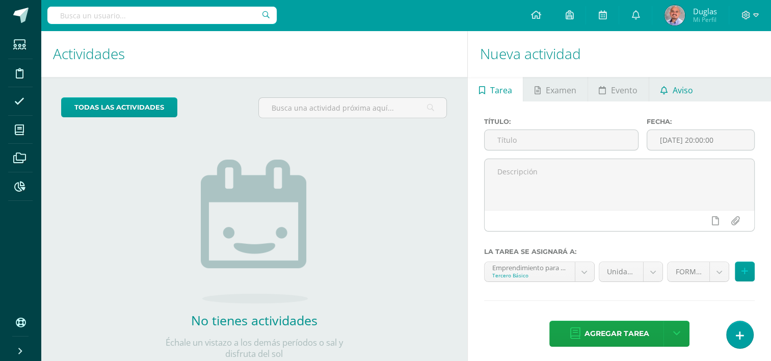
click at [693, 90] on link "Aviso" at bounding box center [676, 89] width 55 height 24
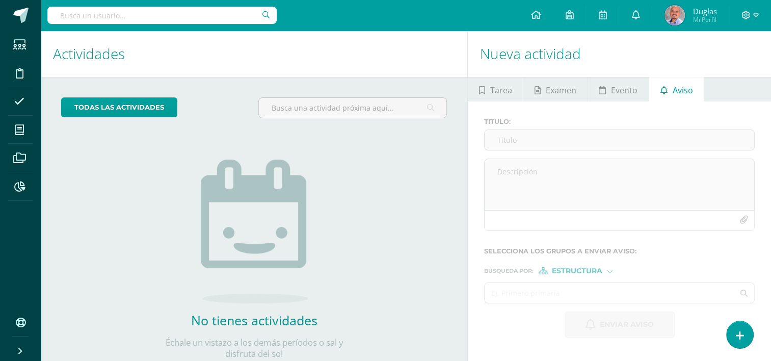
scroll to position [31, 0]
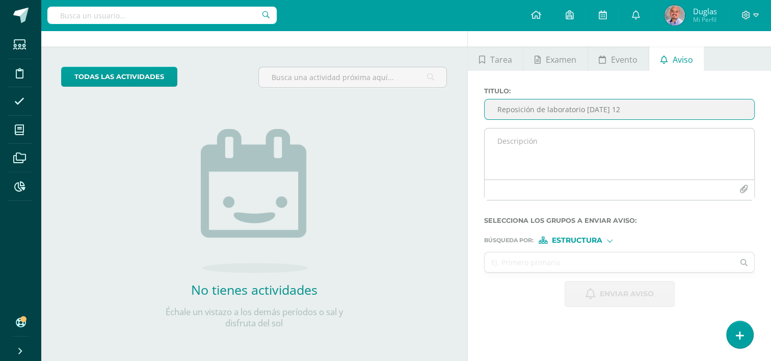
type input "Reposición de laboratorio martes 12"
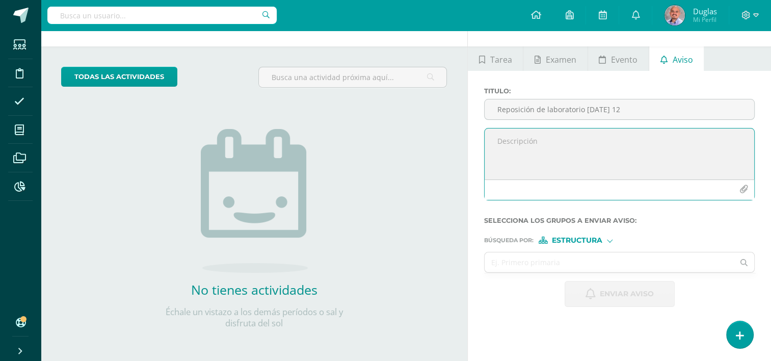
click at [494, 142] on textarea at bounding box center [620, 153] width 270 height 51
click at [505, 147] on textarea at bounding box center [620, 153] width 270 height 51
paste textarea "Buenas tardes mis estimados, adjunto los nombre de los chicos que debe presenta…"
type textarea "Buenas tardes mis estimados, adjunto los nombre de los chicos que debe presenta…"
click at [608, 239] on div at bounding box center [610, 240] width 6 height 6
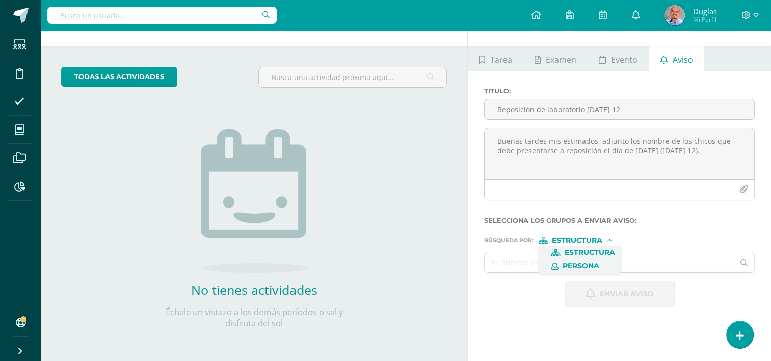
click at [589, 265] on span "Persona" at bounding box center [581, 266] width 37 height 6
click at [506, 262] on input "text" at bounding box center [609, 262] width 249 height 20
paste input "Cuá Gutiérrez, Miguel André"
type input "Cuá Gutiérrez, Miguel André"
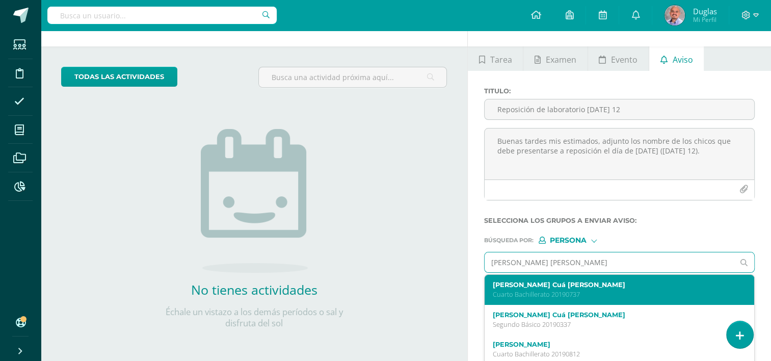
click at [506, 283] on label "Miguel André Cuá Gutiérrez" at bounding box center [614, 285] width 243 height 8
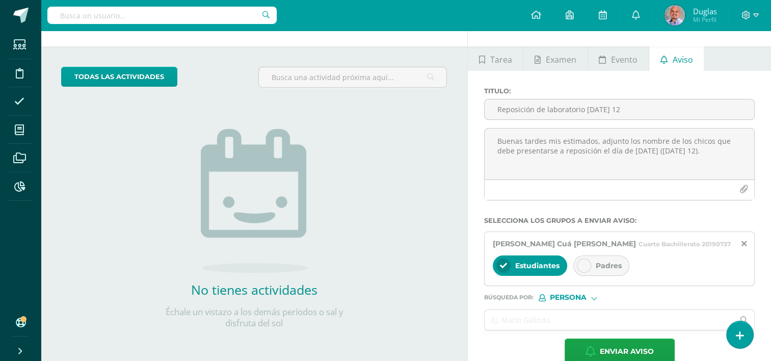
click at [582, 267] on icon at bounding box center [584, 265] width 7 height 7
click at [517, 315] on input "text" at bounding box center [609, 320] width 249 height 20
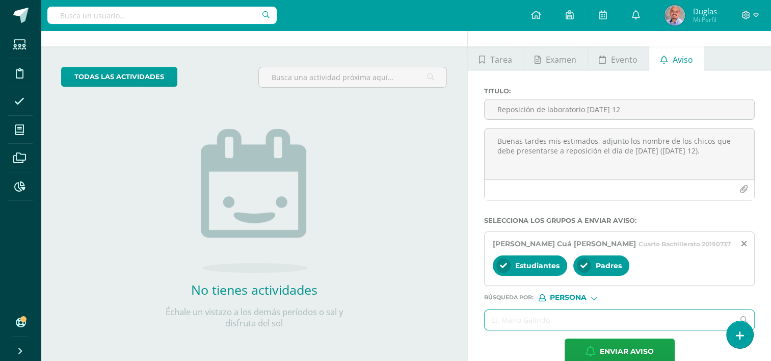
paste input "López Ojeda, Leanalí Abigail, Molina Ramírez, Santiago, Muñoz Cifuentes, María …"
type input "López Ojeda, Leanalí Abigail, Molina Ramírez, Santiago, Muñoz Cifuentes, María …"
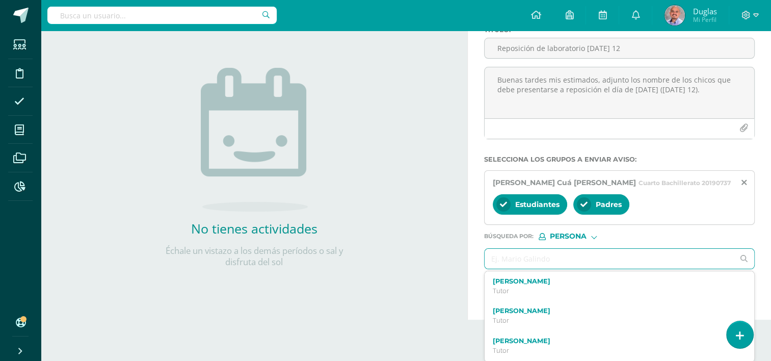
scroll to position [0, 0]
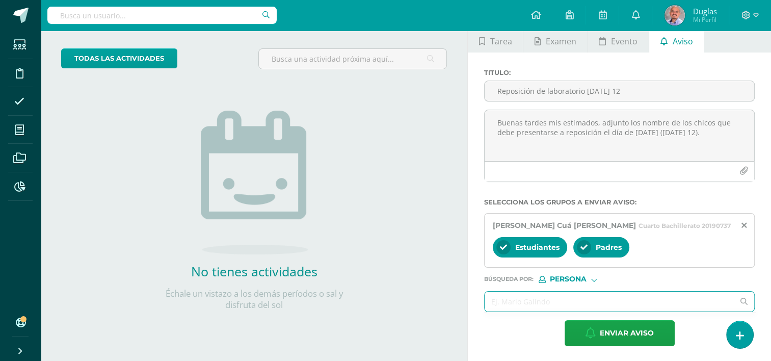
click at [512, 300] on input "text" at bounding box center [609, 302] width 249 height 20
paste input "López Ojeda, Leanalí Abigail"
type input "López Ojeda, Leanalí Abigail"
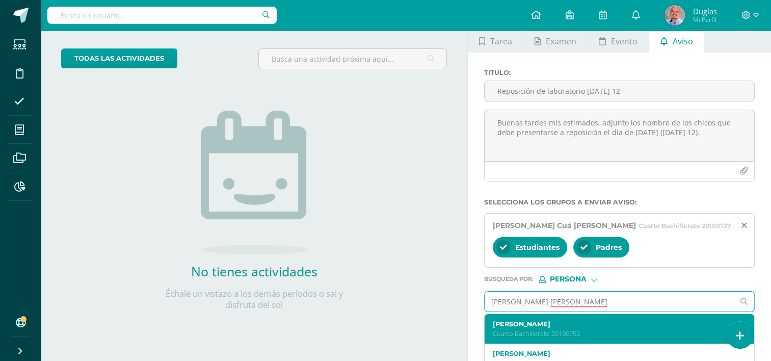
click at [563, 331] on p "Cuarto Bachillerato 20190753" at bounding box center [614, 333] width 243 height 9
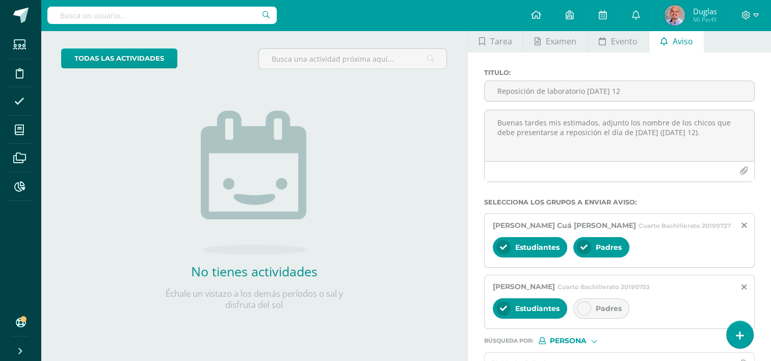
click at [585, 313] on div at bounding box center [584, 308] width 14 height 14
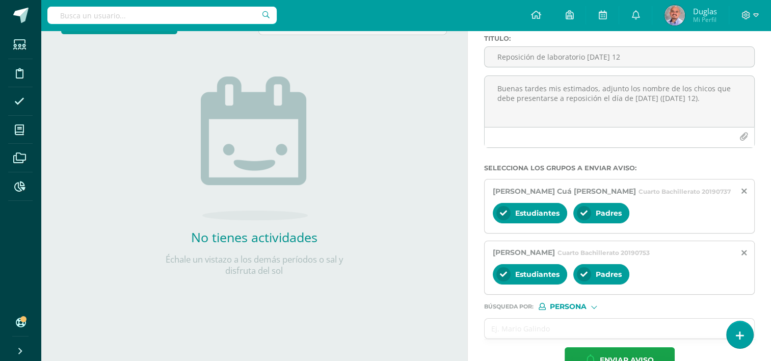
scroll to position [110, 0]
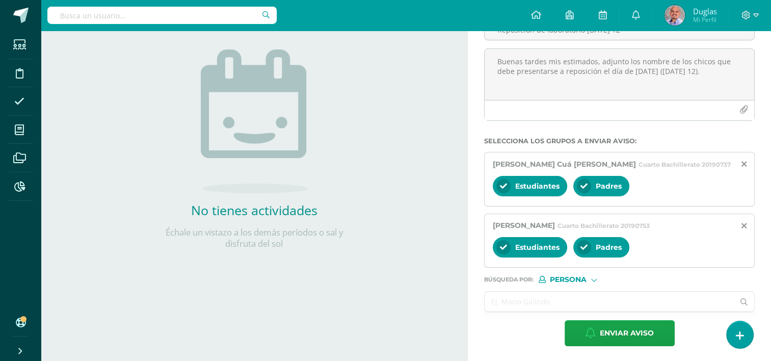
click at [520, 303] on input "text" at bounding box center [609, 302] width 249 height 20
paste input "Molina Ramírez, Santiago"
type input "Molina Ramírez, Santiago"
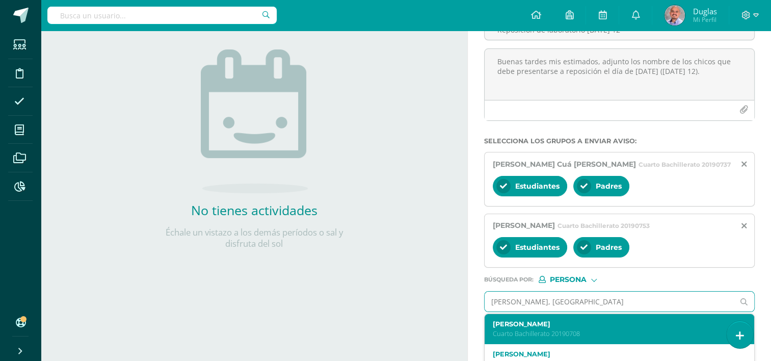
click at [520, 324] on label "Santiago Molina Ramírez" at bounding box center [614, 324] width 243 height 8
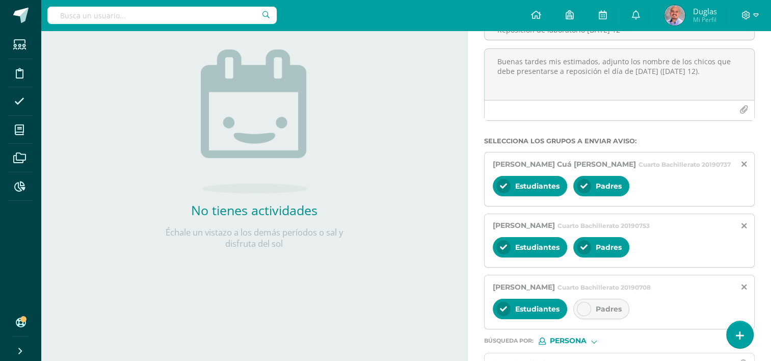
click at [583, 306] on icon at bounding box center [584, 308] width 7 height 7
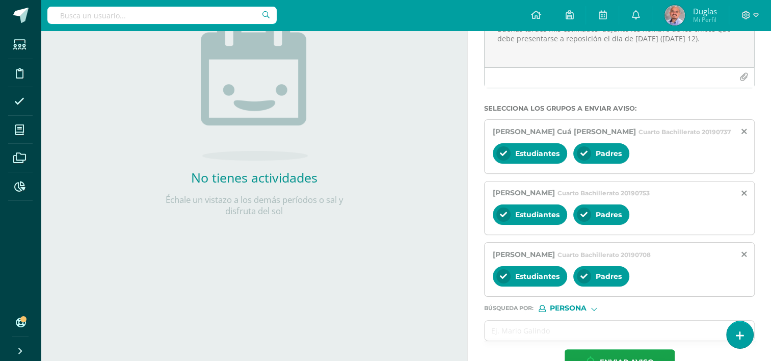
scroll to position [171, 0]
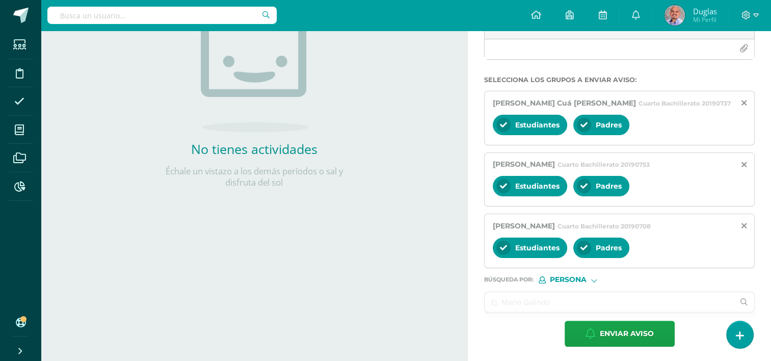
click at [502, 298] on input "text" at bounding box center [609, 302] width 249 height 20
paste input "Muñoz Cifuentes, María Daniela"
type input "Muñoz Cifuentes, María Daniela"
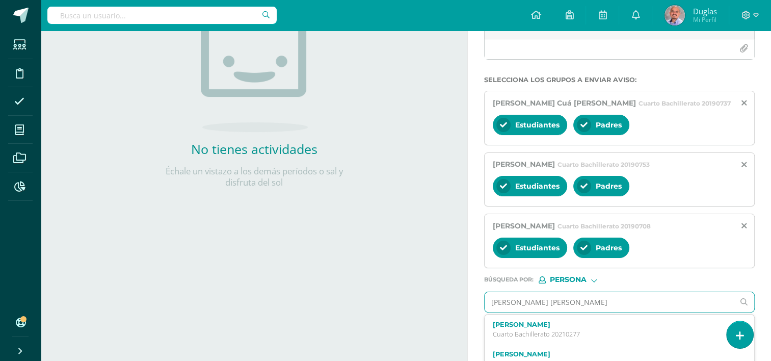
click at [583, 324] on label "María Daniela Muñoz Cifuentes" at bounding box center [614, 325] width 243 height 8
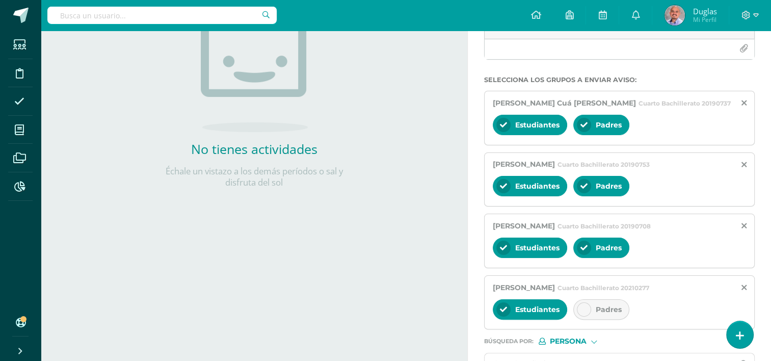
click at [583, 306] on icon at bounding box center [584, 309] width 7 height 7
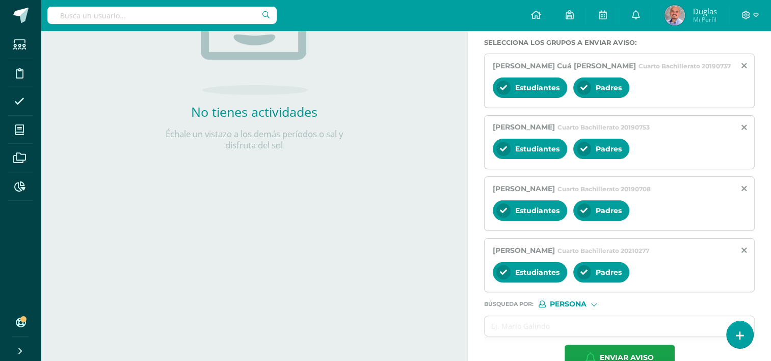
scroll to position [232, 0]
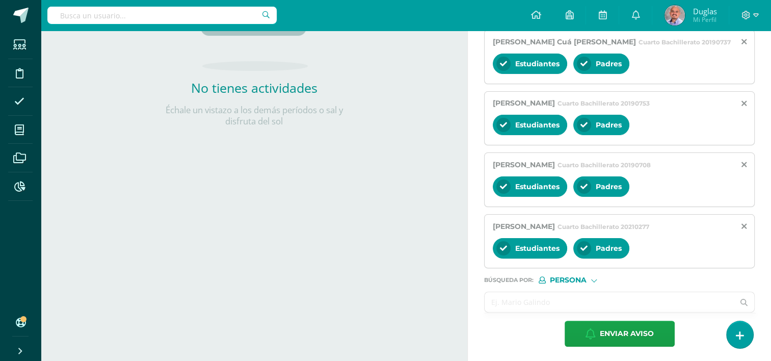
click at [518, 299] on input "text" at bounding box center [609, 302] width 249 height 20
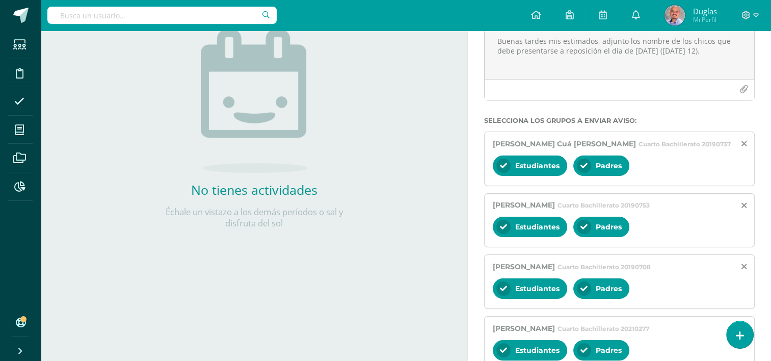
scroll to position [80, 0]
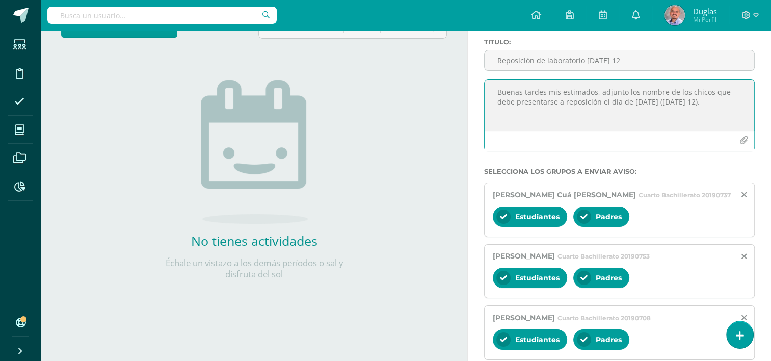
click at [712, 112] on textarea "Buenas tardes mis estimados, adjunto los nombre de los chicos que debe presenta…" at bounding box center [620, 105] width 270 height 51
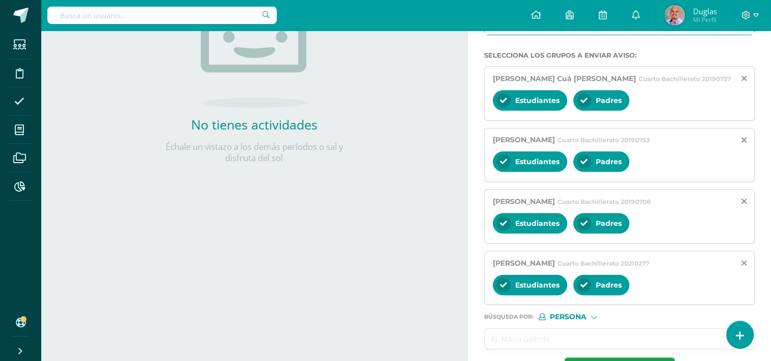
scroll to position [232, 0]
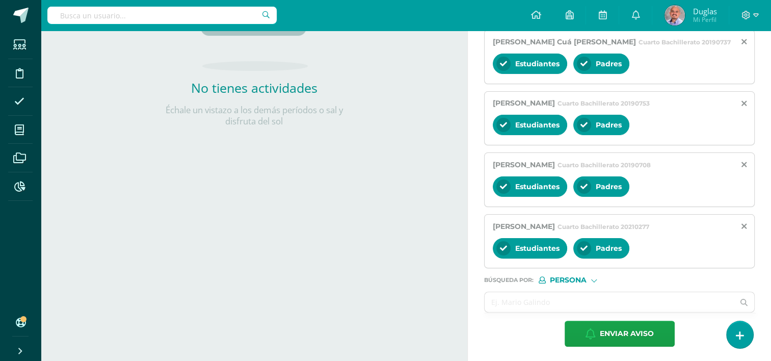
type textarea "Buenas tardes mis estimados, adjunto los nombre de los chicos que debe presenta…"
click at [508, 309] on input "text" at bounding box center [609, 302] width 249 height 20
paste input "Salguero Folgar, Luis Rodrigo"
type input "Salguero Folgar, Luis Rodrigo"
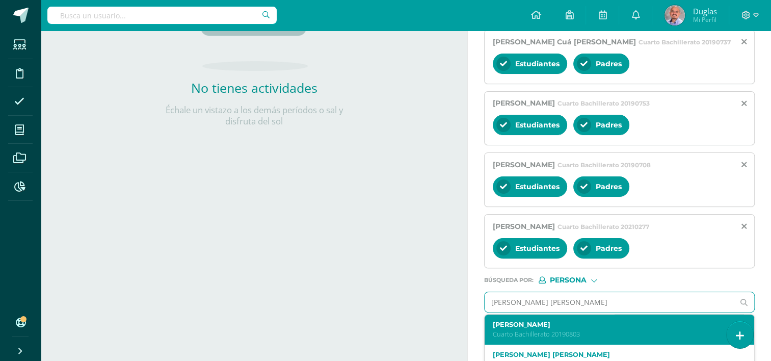
click at [588, 324] on label "Luis Rodrigo Salguero Folgar" at bounding box center [614, 325] width 243 height 8
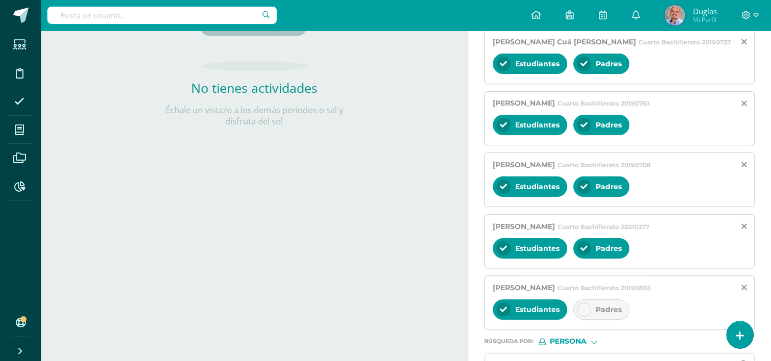
click at [578, 306] on div at bounding box center [584, 309] width 14 height 14
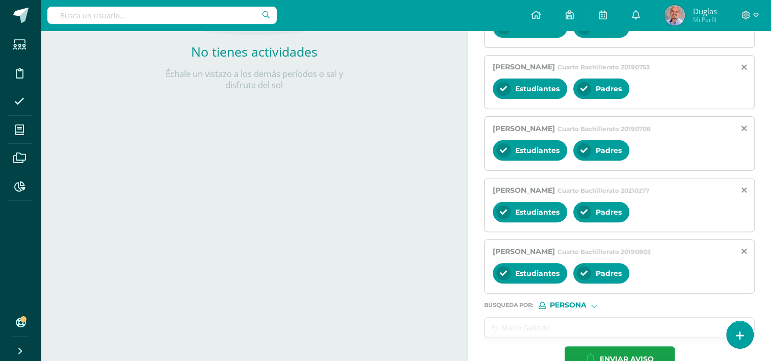
scroll to position [294, 0]
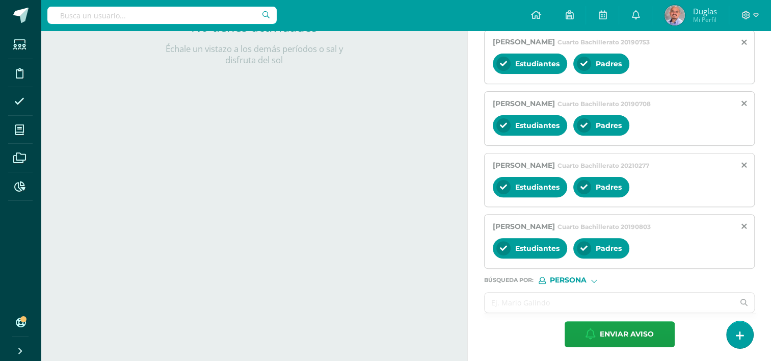
click at [514, 309] on input "text" at bounding box center [609, 303] width 249 height 20
paste input "Valenzuela Gonzalez, Carmen María"
type input "Valenzuela Gonzalez, Carmen María"
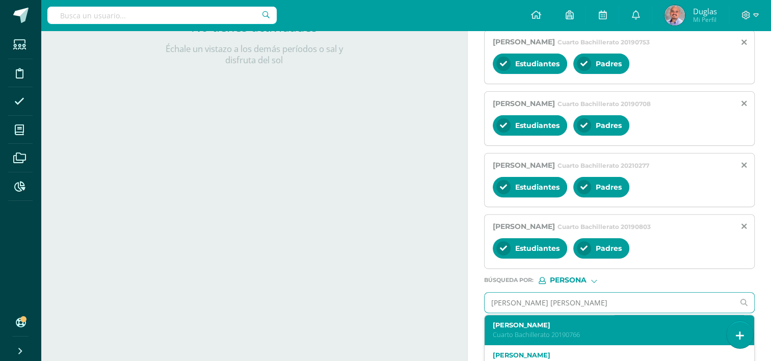
click at [524, 323] on label "Carmen María Valenzuela Gonzalez" at bounding box center [614, 325] width 243 height 8
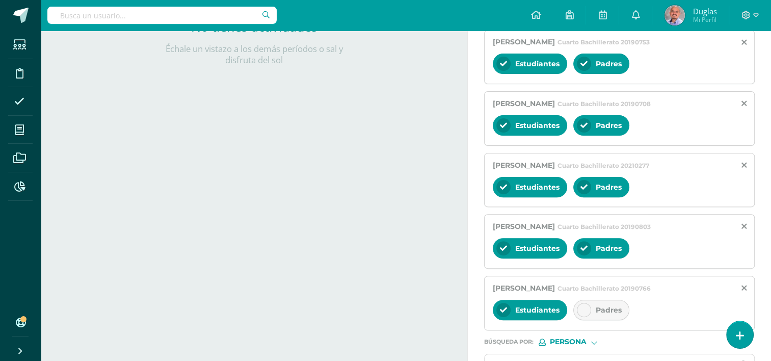
click at [579, 303] on div at bounding box center [584, 310] width 14 height 14
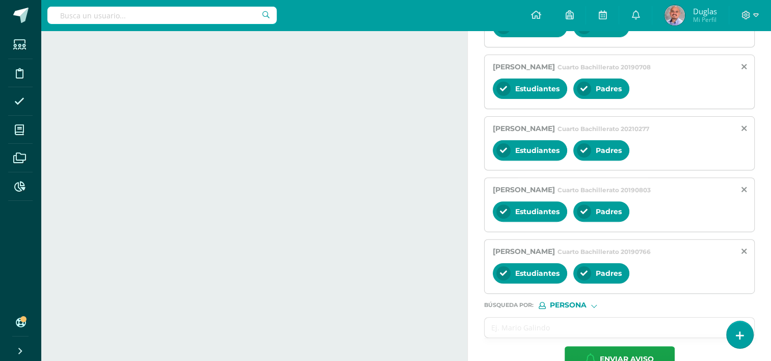
scroll to position [355, 0]
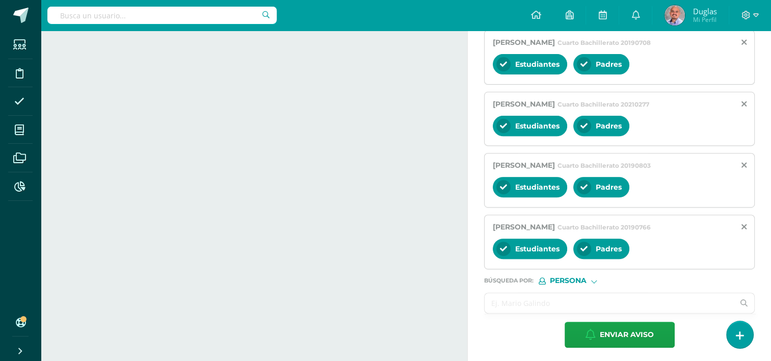
click at [502, 304] on input "text" at bounding box center [609, 303] width 249 height 20
paste input "Barrios Rivas, Sofía Gabriela"
type input "Barrios Rivas, Sofía Gabriela"
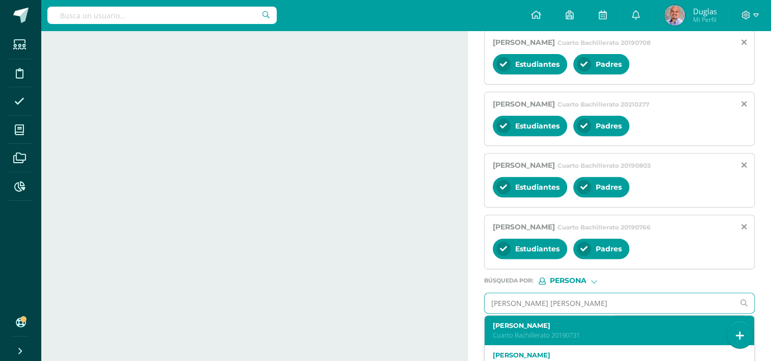
click at [544, 318] on div "Sofía Gabriela Barrios Rivas Cuarto Bachillerato 20190731" at bounding box center [620, 331] width 270 height 30
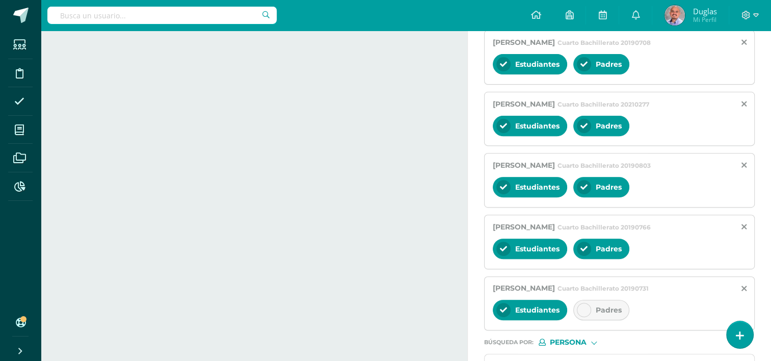
click at [587, 309] on div at bounding box center [584, 310] width 14 height 14
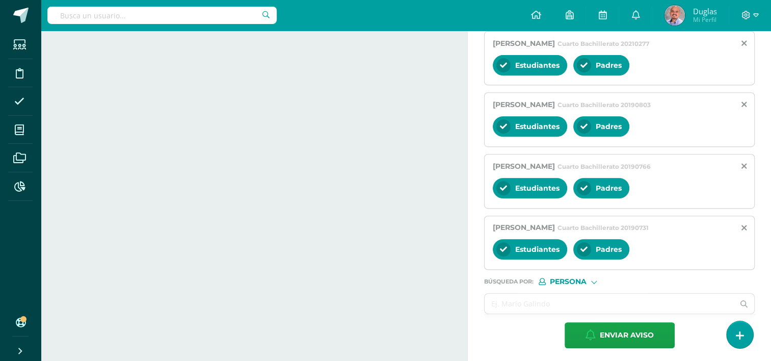
scroll to position [416, 0]
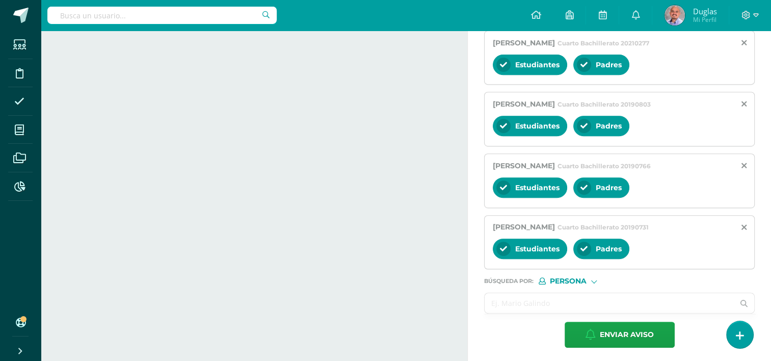
click at [521, 300] on input "text" at bounding box center [609, 303] width 249 height 20
paste input "Berganza Cabrera, Ángel Gabriel"
type input "Berganza Cabrera, Ángel Gabriel"
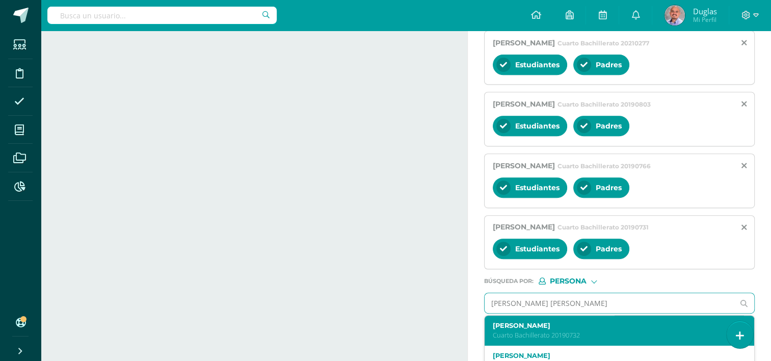
click at [526, 317] on div "Ángel Gabriel Berganza Cabrera Cuarto Bachillerato 20190732" at bounding box center [620, 331] width 270 height 30
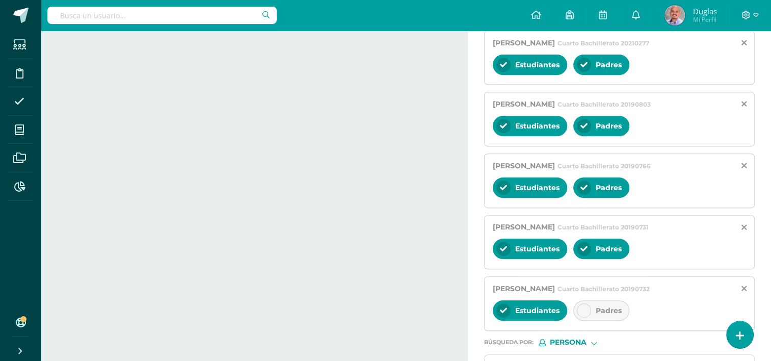
click at [589, 306] on div at bounding box center [584, 310] width 14 height 14
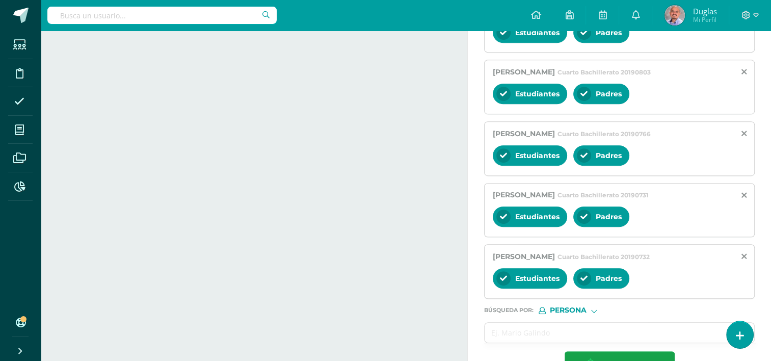
scroll to position [477, 0]
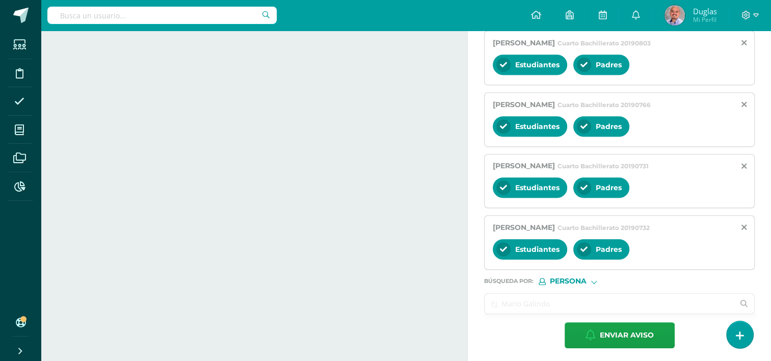
click at [521, 304] on input "text" at bounding box center [609, 304] width 249 height 20
click at [513, 300] on input "text" at bounding box center [609, 304] width 249 height 20
paste input "Ceballos González, Juan Sebastián"
type input "Ceballos González, Juan Sebastián"
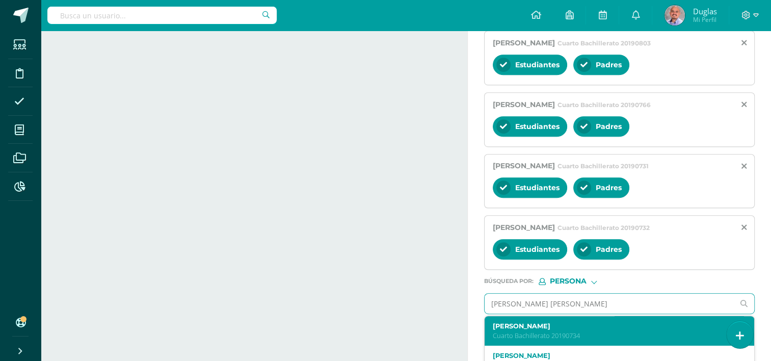
click at [535, 324] on label "Juan Sebastián Ceballos González" at bounding box center [614, 326] width 243 height 8
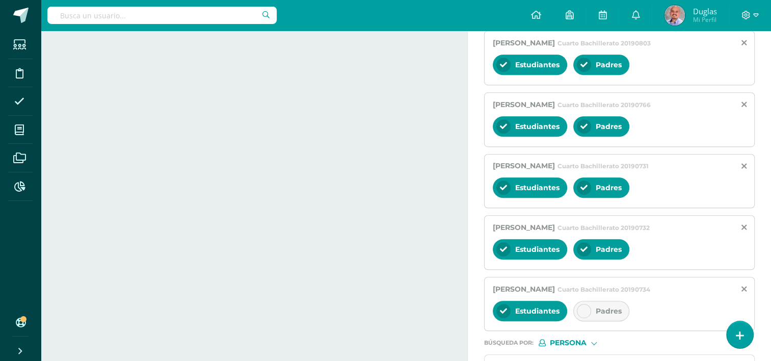
click at [581, 307] on icon at bounding box center [584, 310] width 7 height 7
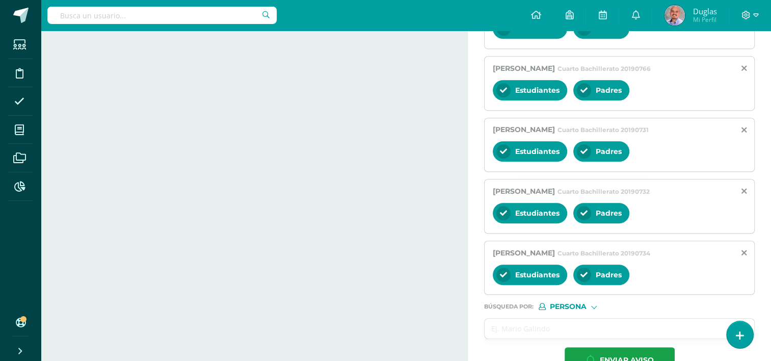
scroll to position [538, 0]
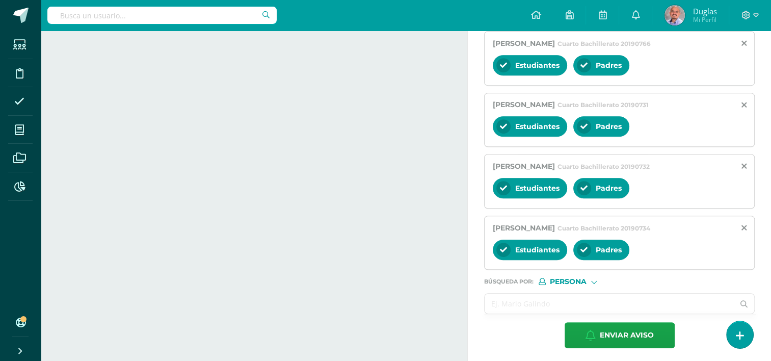
click at [539, 301] on input "text" at bounding box center [609, 304] width 249 height 20
click at [523, 300] on input "text" at bounding box center [609, 304] width 249 height 20
paste input "Del Cid Avila, Maximiliano"
type input "Del Cid Avila, Maximiliano"
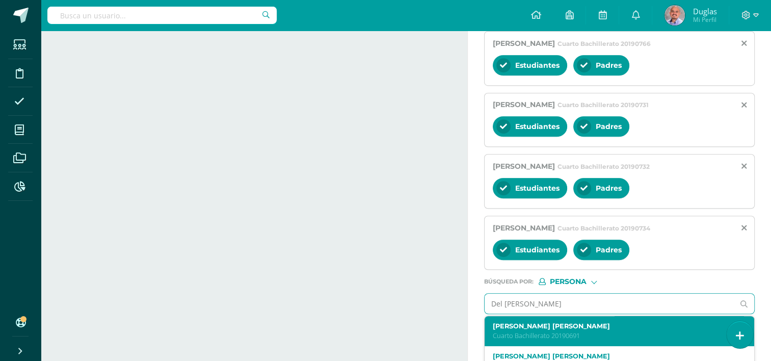
click at [536, 322] on label "Maximiliano Del Cid Avila" at bounding box center [614, 326] width 243 height 8
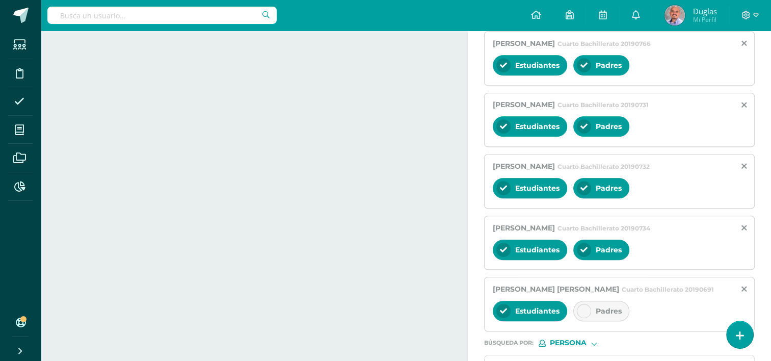
click at [581, 308] on icon at bounding box center [584, 310] width 7 height 7
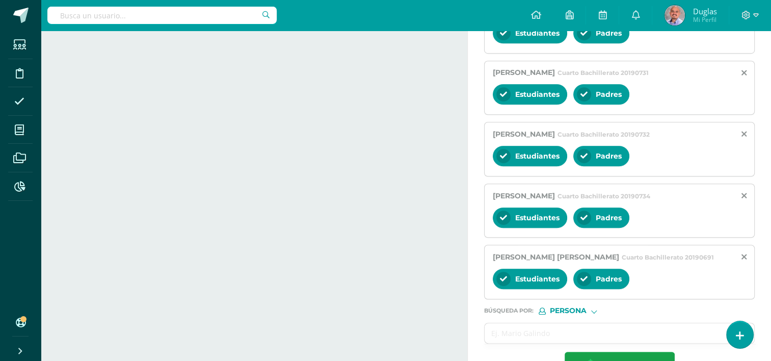
scroll to position [599, 0]
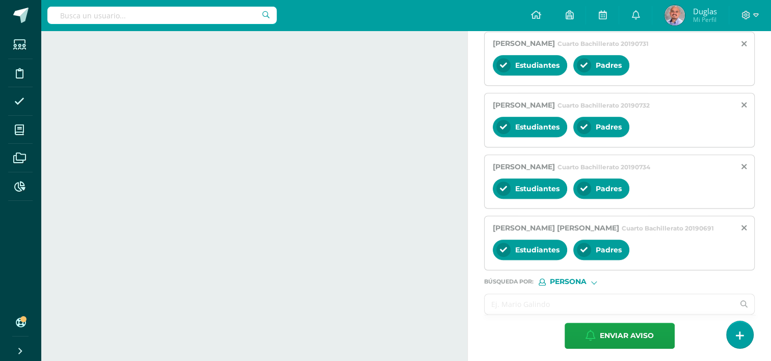
click at [561, 305] on input "text" at bounding box center [609, 304] width 249 height 20
click at [516, 296] on input "text" at bounding box center [609, 304] width 249 height 20
paste input "Divas Marin, Hector José"
type input "Divas Marin, Hector José"
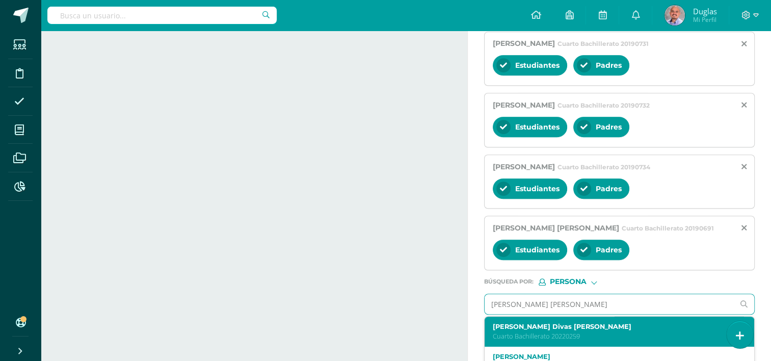
click at [540, 323] on label "Hector José Divas Marín" at bounding box center [614, 327] width 243 height 8
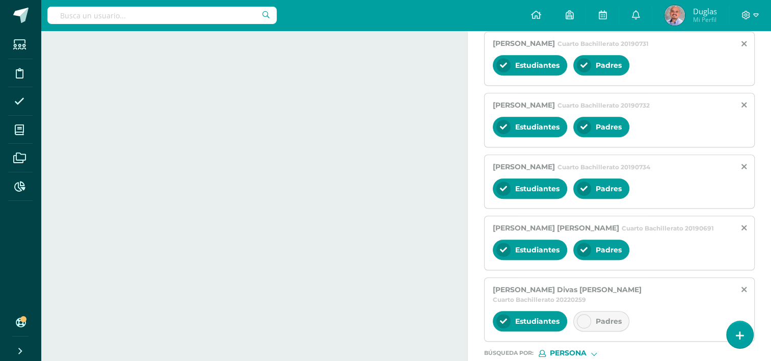
click at [579, 314] on div at bounding box center [584, 321] width 14 height 14
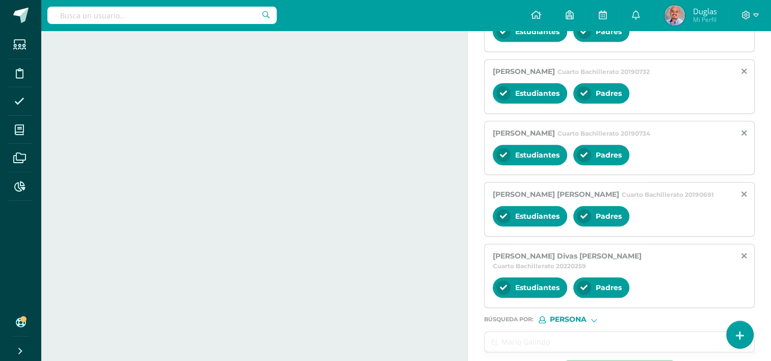
scroll to position [661, 0]
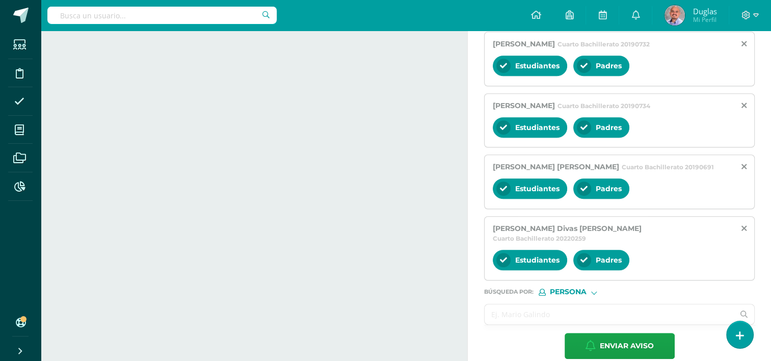
click at [526, 304] on input "text" at bounding box center [609, 314] width 249 height 20
click at [532, 305] on input "text" at bounding box center [609, 314] width 249 height 20
paste input "Figueroa Barrientos, Diego Pablo"
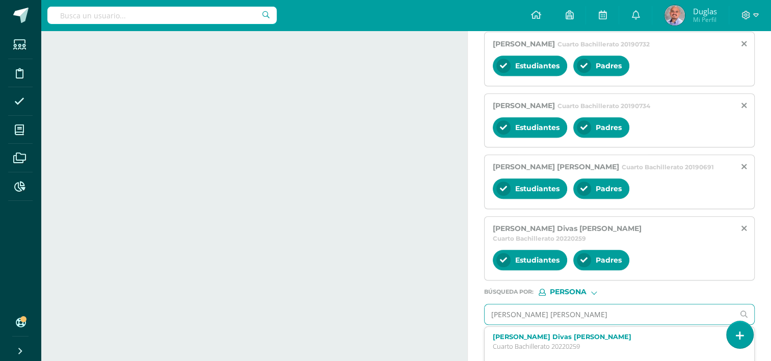
type input "Figueroa Barrientos, Diego Pablo"
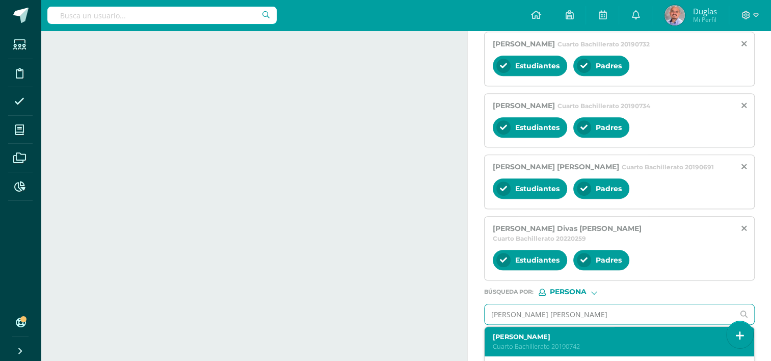
click at [551, 327] on div "Diego Pablo Figueroa Barrientos Cuarto Bachillerato 20190742" at bounding box center [620, 342] width 270 height 30
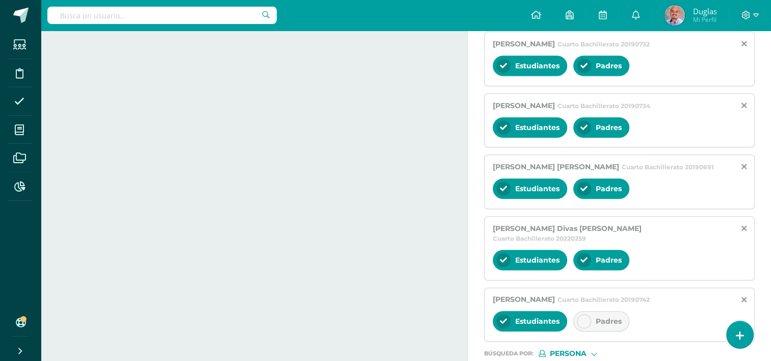
click at [583, 314] on div at bounding box center [584, 321] width 14 height 14
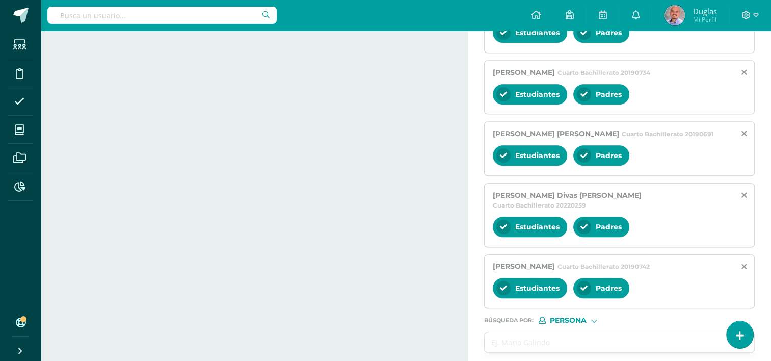
scroll to position [722, 0]
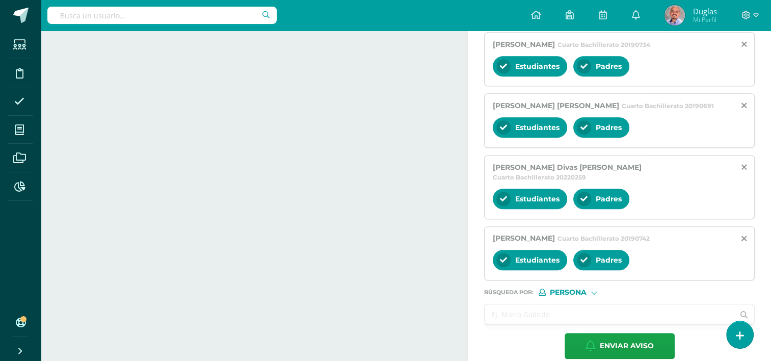
click at [516, 304] on input "text" at bounding box center [609, 314] width 249 height 20
click at [501, 304] on input "text" at bounding box center [609, 314] width 249 height 20
paste input "Franco Guevara, Fernando André"
type input "Franco Guevara, Fernando André"
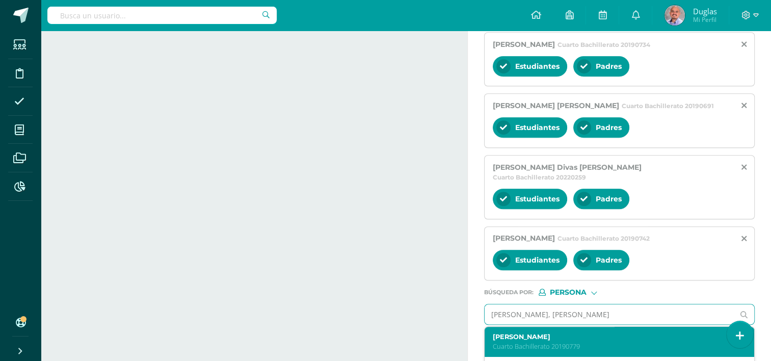
click at [525, 333] on label "Fernando André Franco Guevara" at bounding box center [614, 337] width 243 height 8
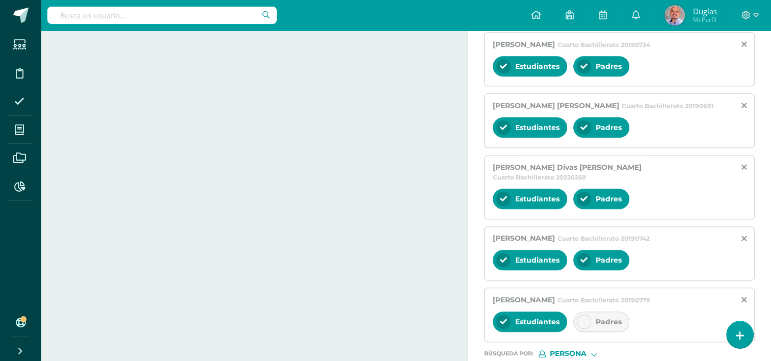
click at [582, 315] on div at bounding box center [584, 322] width 14 height 14
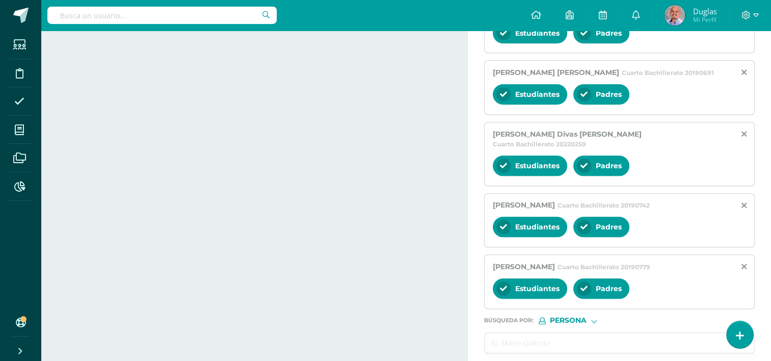
scroll to position [783, 0]
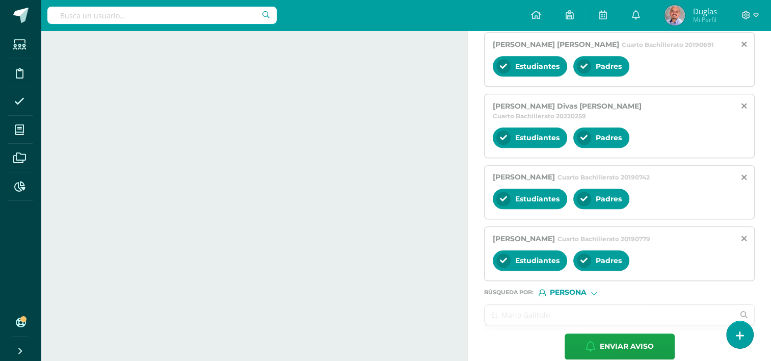
click at [542, 305] on input "text" at bounding box center [609, 315] width 249 height 20
click at [501, 305] on input "text" at bounding box center [609, 315] width 249 height 20
paste input "Gil Leonardo, Angelo Josué"
type input "Gil Leonardo, Angelo Josué"
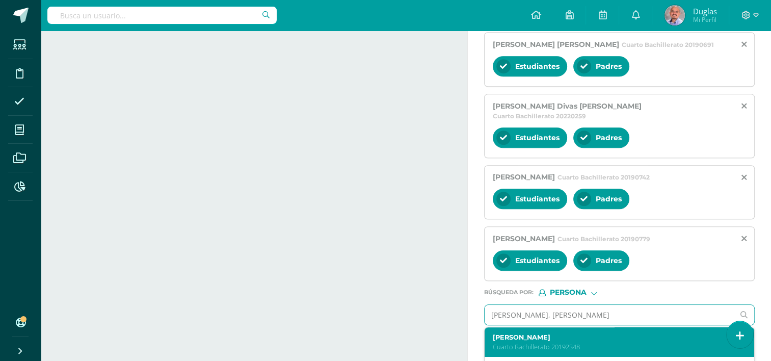
click at [536, 343] on p "Cuarto Bachillerato 20192348" at bounding box center [614, 347] width 243 height 9
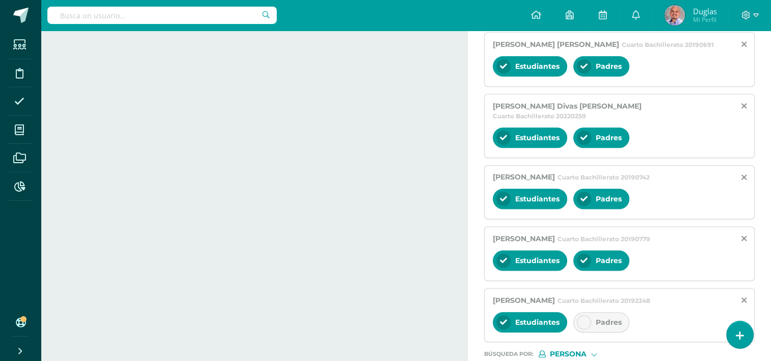
click at [581, 319] on icon at bounding box center [584, 322] width 7 height 7
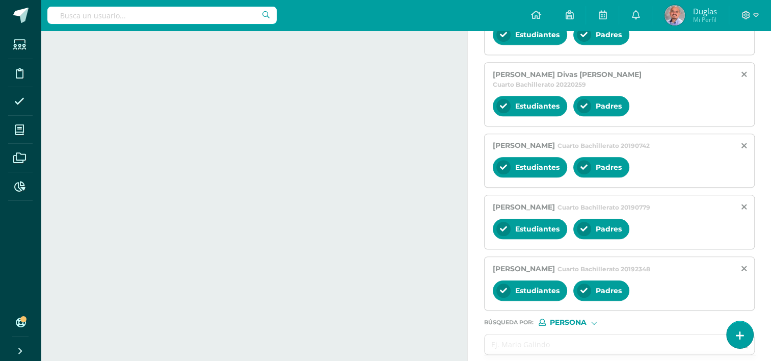
scroll to position [844, 0]
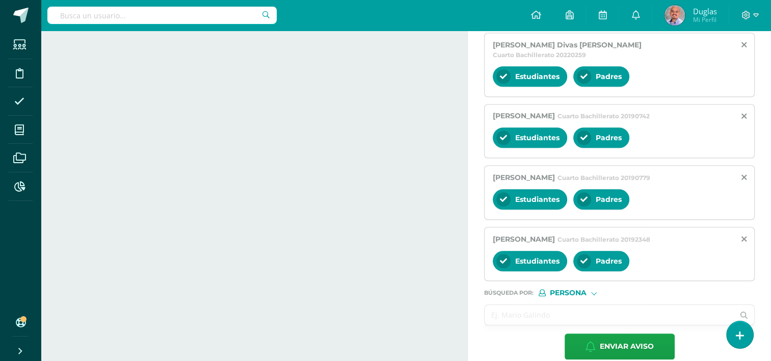
click at [539, 305] on input "text" at bounding box center [609, 315] width 249 height 20
click at [499, 308] on input "text" at bounding box center [609, 315] width 249 height 20
click at [501, 305] on input "text" at bounding box center [609, 315] width 249 height 20
paste input "Gómez Chacón, Javier Alejandro"
type input "Gómez Chacón, Javier Alejandro"
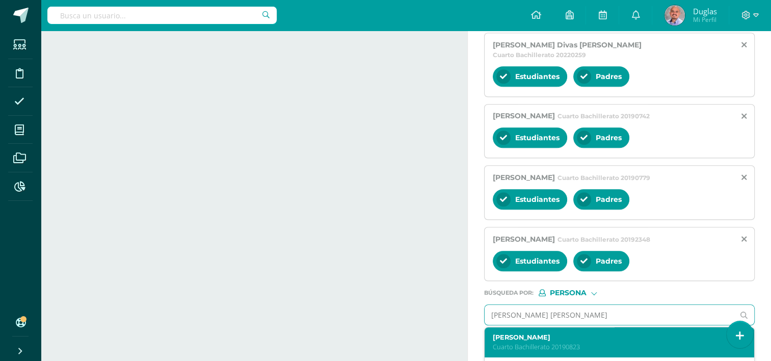
click at [540, 333] on label "Javier Alejandro Gómez Chacón" at bounding box center [614, 337] width 243 height 8
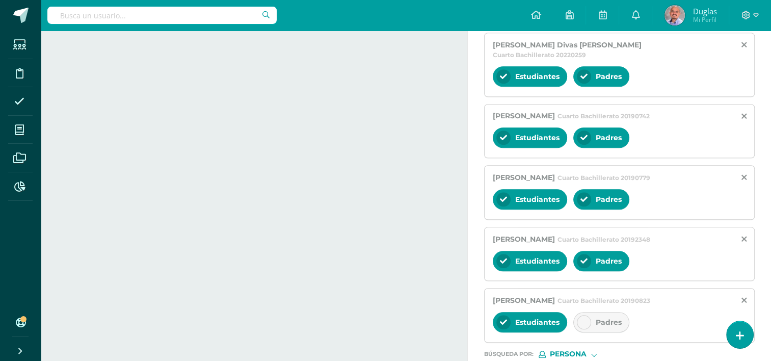
click at [582, 319] on icon at bounding box center [584, 322] width 7 height 7
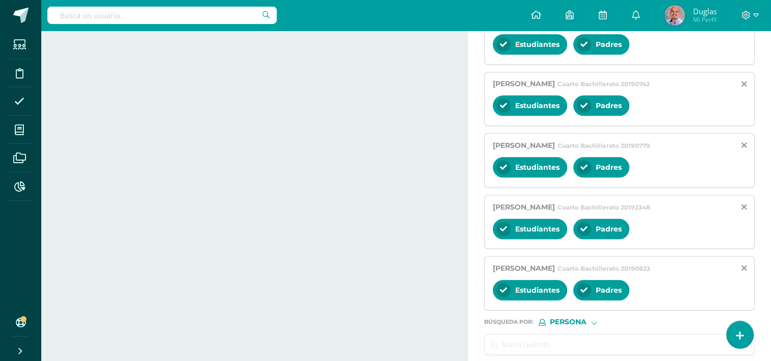
scroll to position [905, 0]
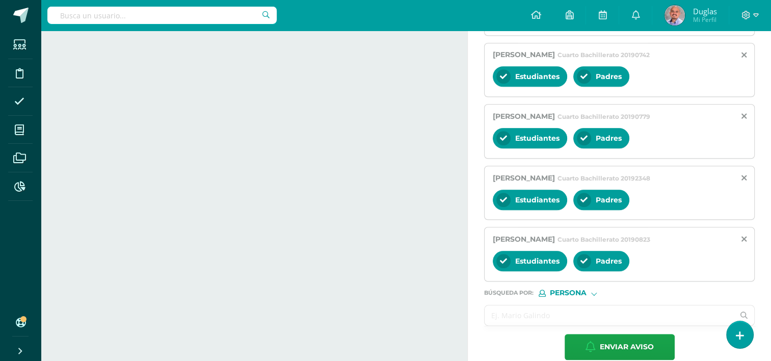
click at [528, 305] on input "text" at bounding box center [609, 315] width 249 height 20
click at [520, 305] on input "text" at bounding box center [609, 315] width 249 height 20
paste input "Gómez Zayas, Angel Natalia"
type input "Gómez Zayas, Angel Natalia"
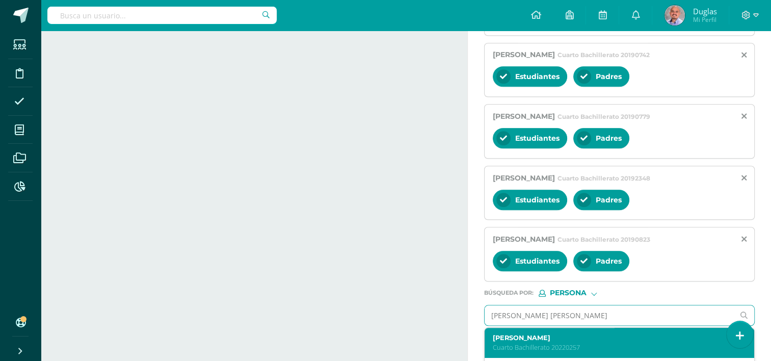
click at [536, 334] on label "Angel Natalia Gómez Zayas" at bounding box center [614, 338] width 243 height 8
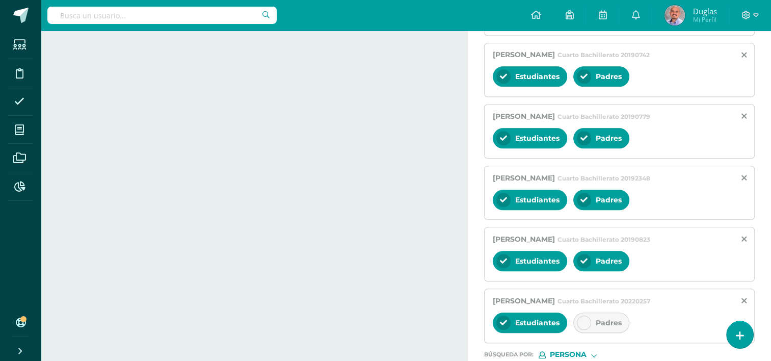
click at [585, 319] on icon at bounding box center [584, 322] width 7 height 7
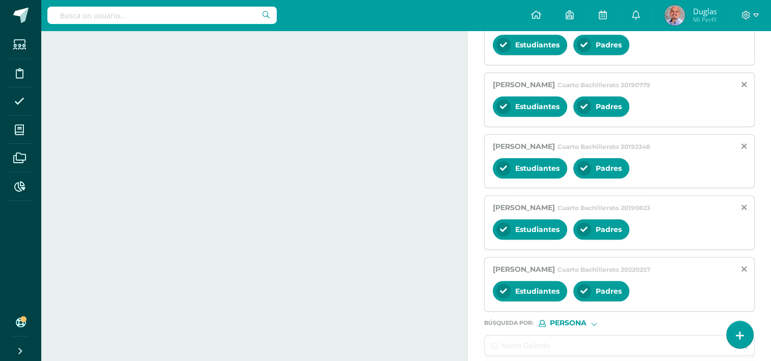
scroll to position [966, 0]
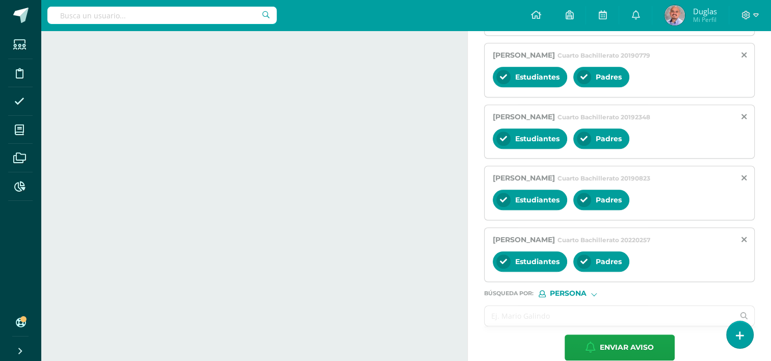
click at [512, 306] on input "text" at bounding box center [609, 316] width 249 height 20
paste input "Martínez Carrera, Juan Carlos"
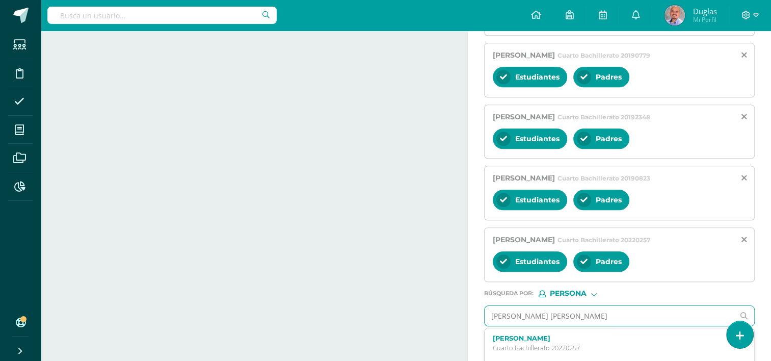
type input "Martínez Carrera, Juan Carlos"
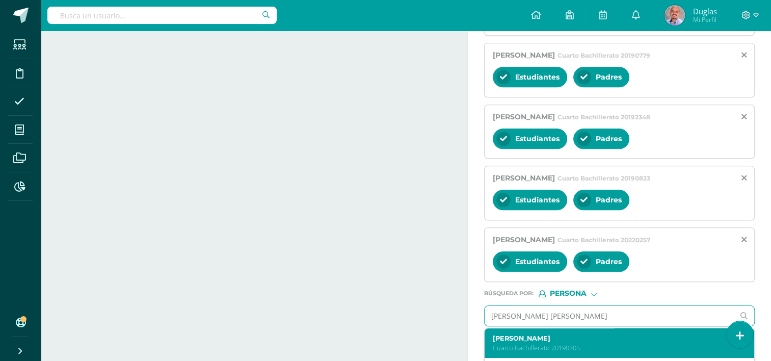
click at [530, 334] on label "Juan Carlos Martínez Carrera" at bounding box center [614, 338] width 243 height 8
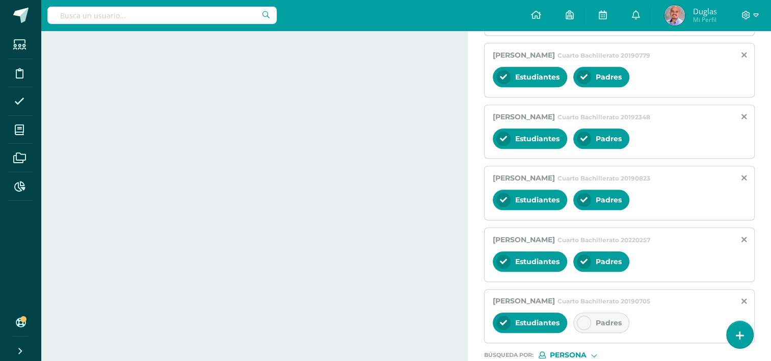
click at [581, 319] on icon at bounding box center [584, 322] width 7 height 7
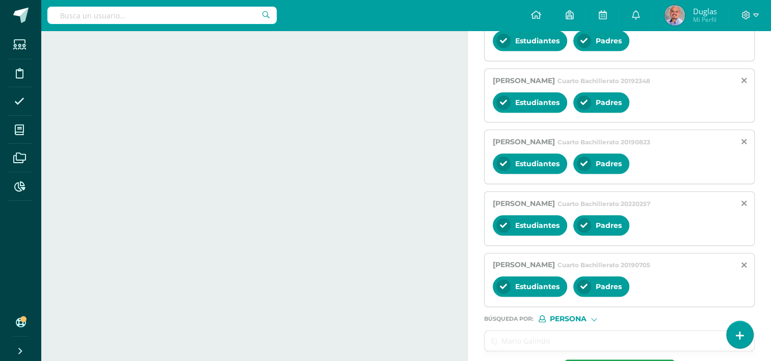
scroll to position [1028, 0]
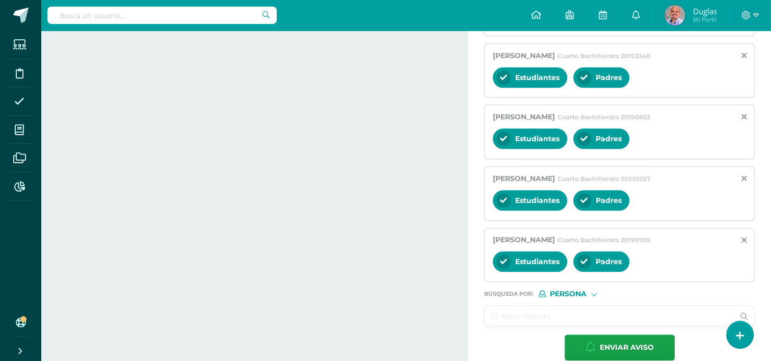
click at [520, 306] on input "text" at bounding box center [609, 316] width 249 height 20
paste input "Mayorga Rodríguez, Juan Pablo"
type input "Mayorga Rodríguez, Juan Pablo"
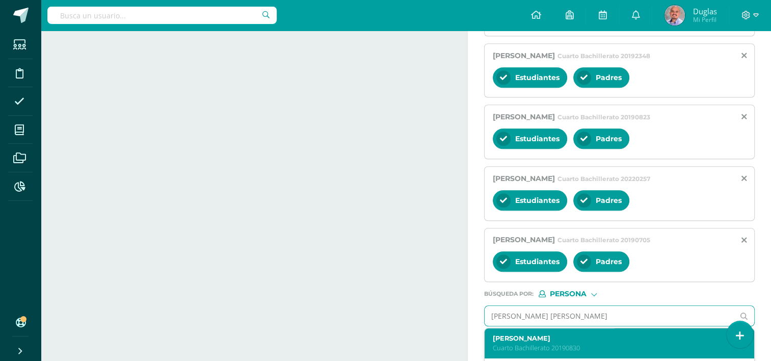
click at [543, 334] on label "Juan Pablo Mayorga Rodríguez" at bounding box center [614, 338] width 243 height 8
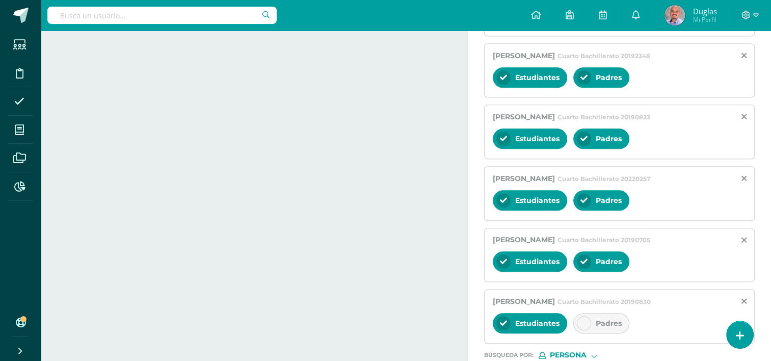
click at [577, 316] on div at bounding box center [584, 323] width 14 height 14
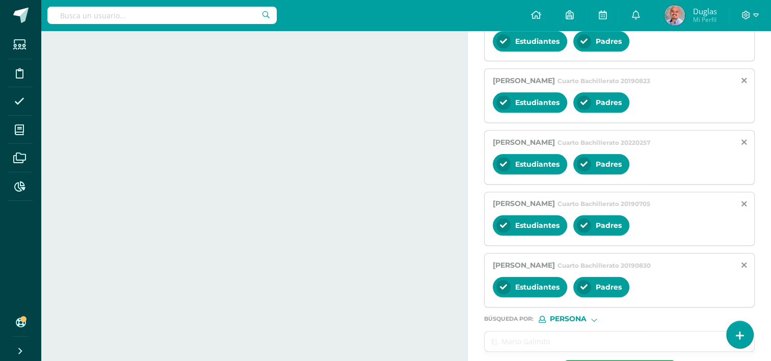
scroll to position [1089, 0]
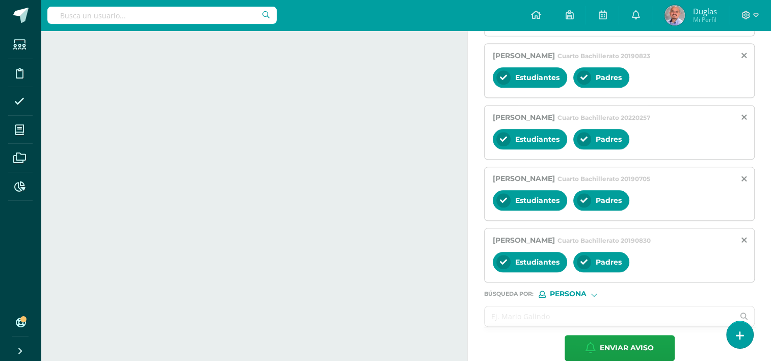
click at [526, 306] on input "text" at bounding box center [609, 316] width 249 height 20
click at [510, 306] on input "text" at bounding box center [609, 316] width 249 height 20
paste input "Morgan Solórzano, Priscila Estefania"
type input "Morgan Solórzano, Priscila Estefania"
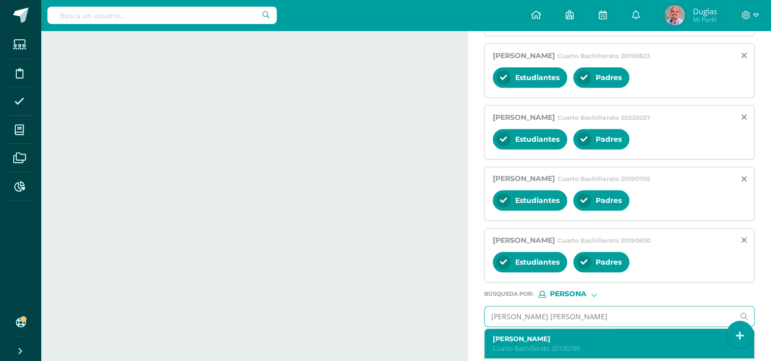
click at [540, 335] on div "Priscila Estefania Morgan Solórzano Cuarto Bachillerato 20190795" at bounding box center [614, 344] width 243 height 18
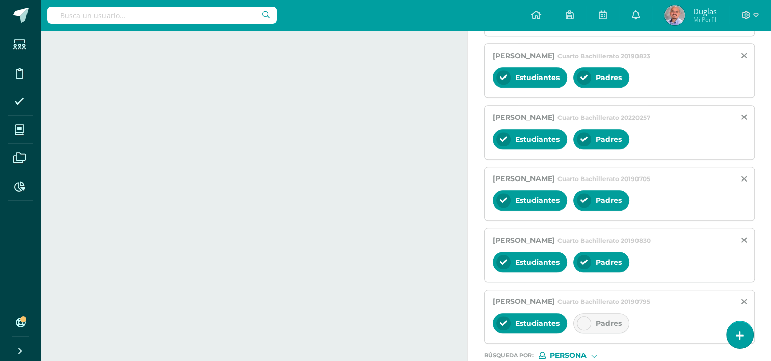
click at [585, 316] on div at bounding box center [584, 323] width 14 height 14
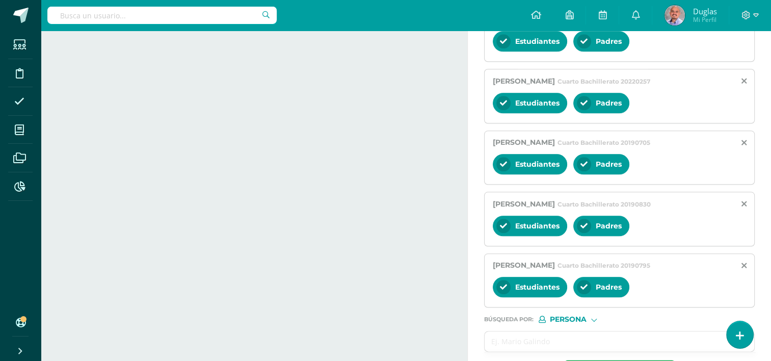
scroll to position [1150, 0]
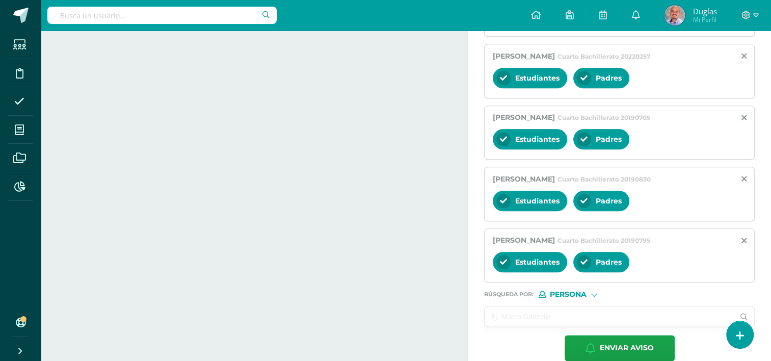
click at [514, 306] on input "text" at bounding box center [609, 316] width 249 height 20
click at [518, 306] on input "text" at bounding box center [609, 316] width 249 height 20
paste input "érez Contreras, Angel Antonio"
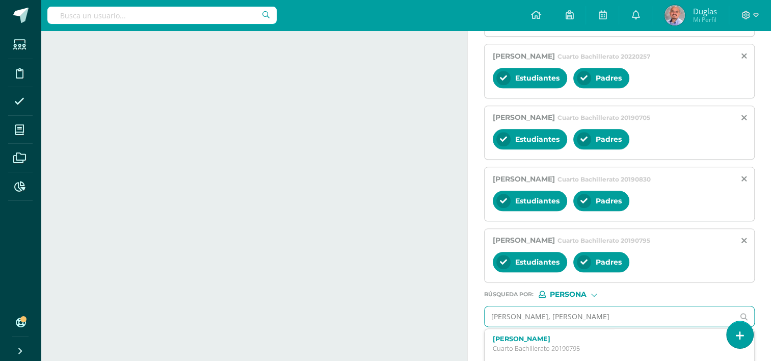
type input "érez Contreras, Angel Antonio"
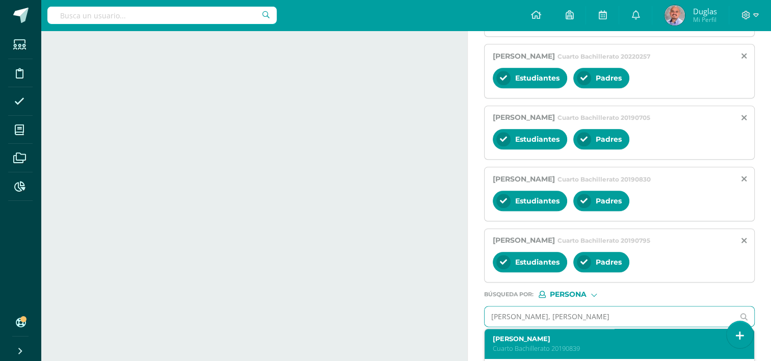
click at [542, 329] on div "Angel Antonio Pérez Contreras Cuarto Bachillerato 20190839" at bounding box center [620, 344] width 270 height 30
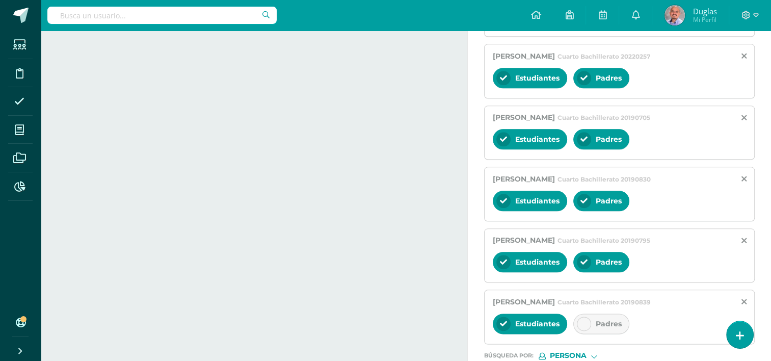
click at [584, 317] on div at bounding box center [584, 324] width 14 height 14
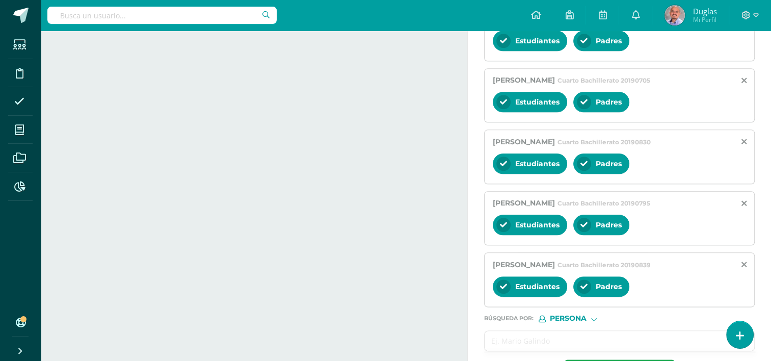
scroll to position [1211, 0]
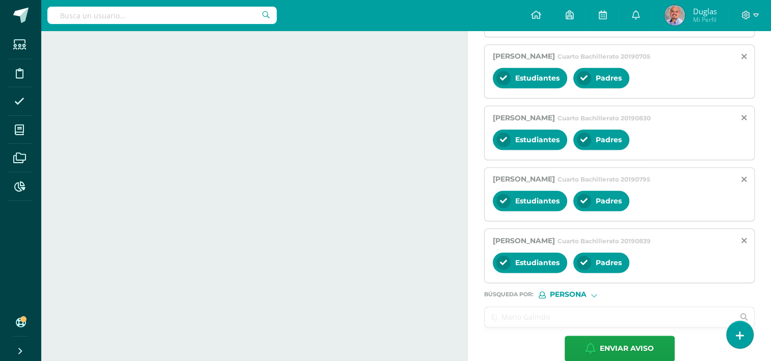
click at [534, 307] on input "text" at bounding box center [609, 317] width 249 height 20
click at [502, 307] on input "text" at bounding box center [609, 317] width 249 height 20
paste input "Polanco Alfaro, Adriana Sofía"
type input "Polanco Alfaro, Adriana Sofía"
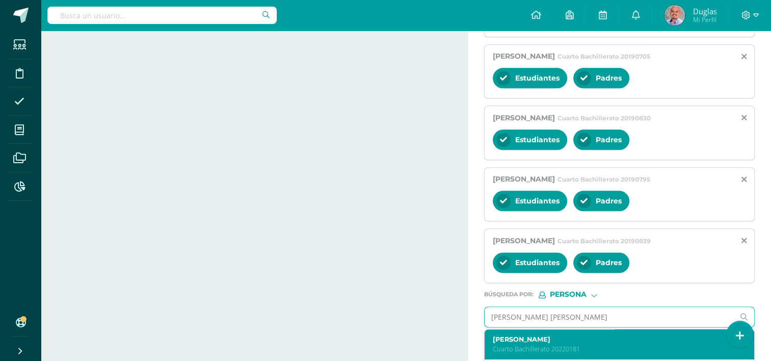
click at [560, 329] on div "Adriana Sofía Polanco Alfaro Cuarto Bachillerato 20220181" at bounding box center [620, 344] width 270 height 30
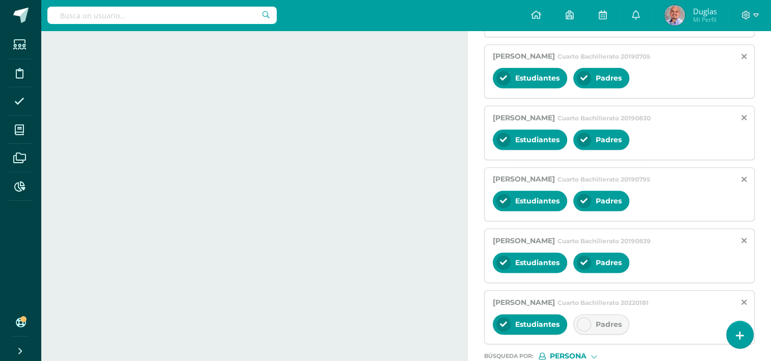
click at [586, 321] on icon at bounding box center [584, 324] width 7 height 7
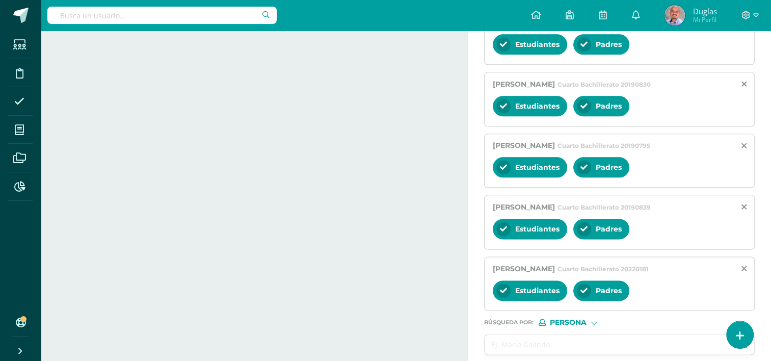
scroll to position [1272, 0]
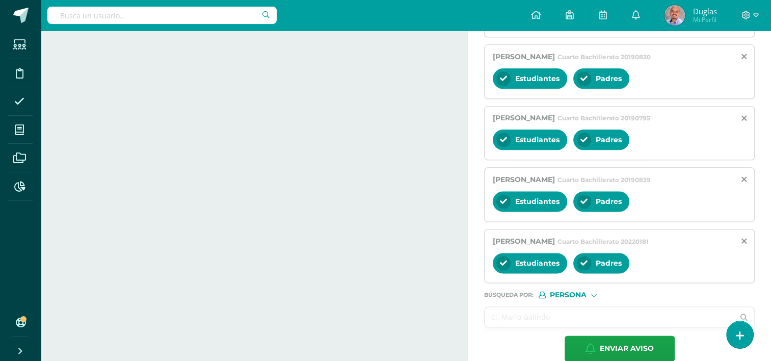
click at [508, 307] on input "text" at bounding box center [609, 317] width 249 height 20
click at [509, 307] on input "text" at bounding box center [609, 317] width 249 height 20
paste input "Prada Garcia, Daniel Alejandro"
type input "Prada Garcia, Daniel Alejandro"
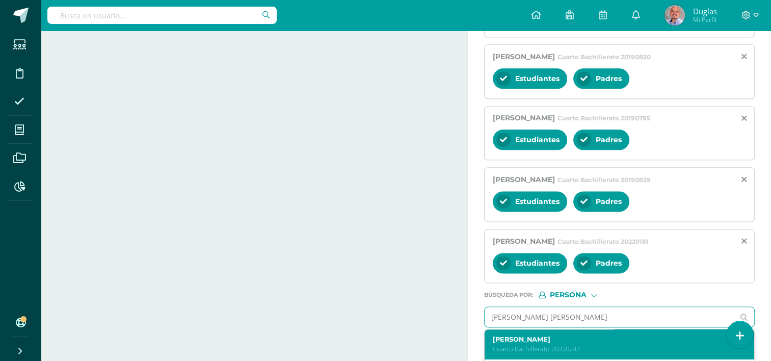
click at [526, 335] on label "Daniel Alejandro Prada Garcia" at bounding box center [614, 339] width 243 height 8
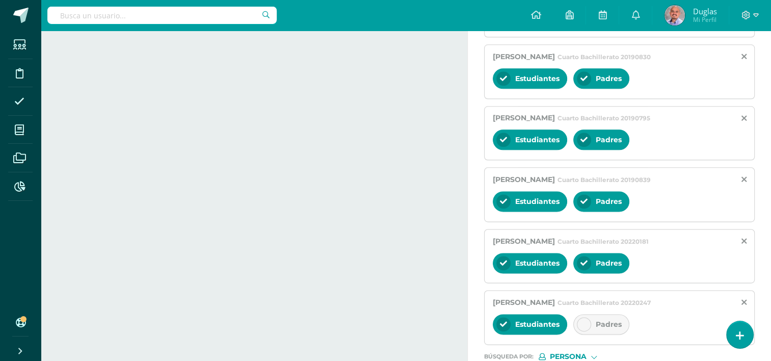
click at [581, 321] on icon at bounding box center [584, 324] width 7 height 7
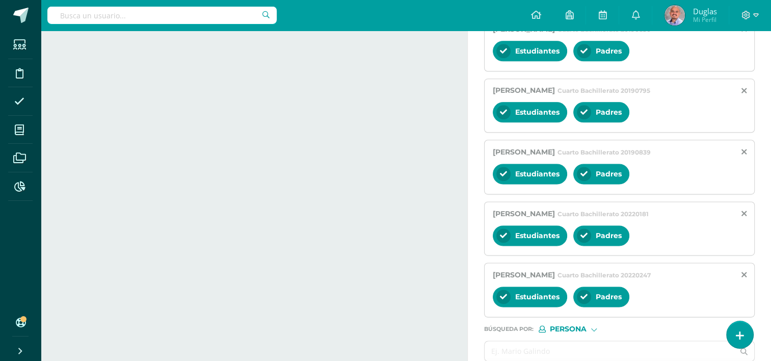
scroll to position [1333, 0]
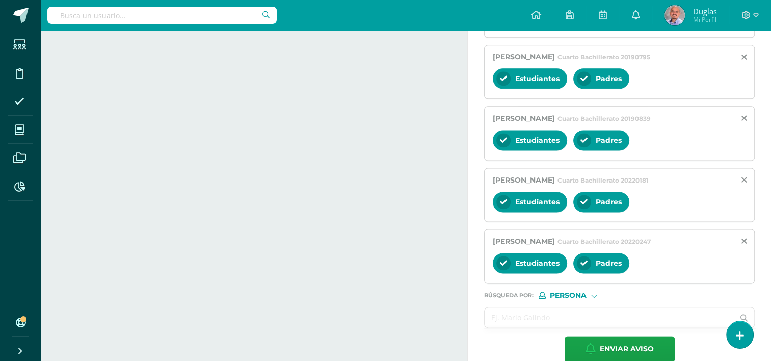
click at [538, 307] on input "text" at bounding box center [609, 317] width 249 height 20
click at [507, 307] on input "text" at bounding box center [609, 317] width 249 height 20
paste input "Ramírez Barrios, Andrea Fabiola,"
type input "Ramírez Barrios, Andrea Fabiola,"
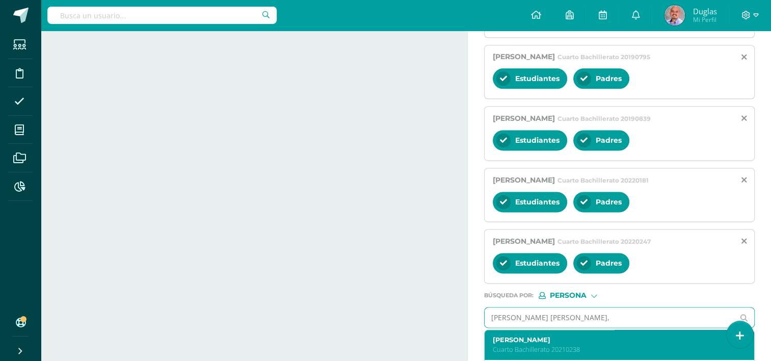
click at [545, 336] on label "Andrea Fabiola Ramirez Barrios" at bounding box center [614, 340] width 243 height 8
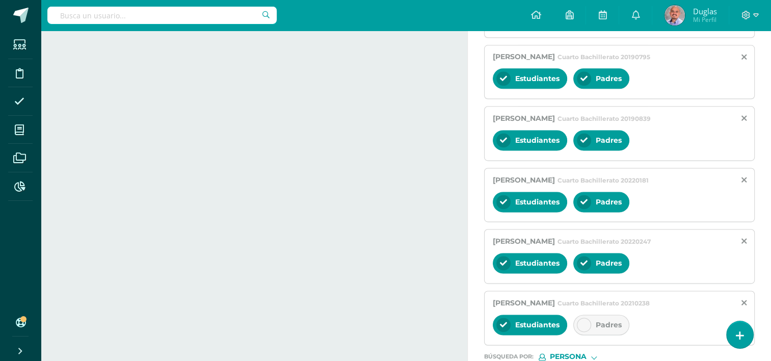
click at [581, 321] on icon at bounding box center [584, 324] width 7 height 7
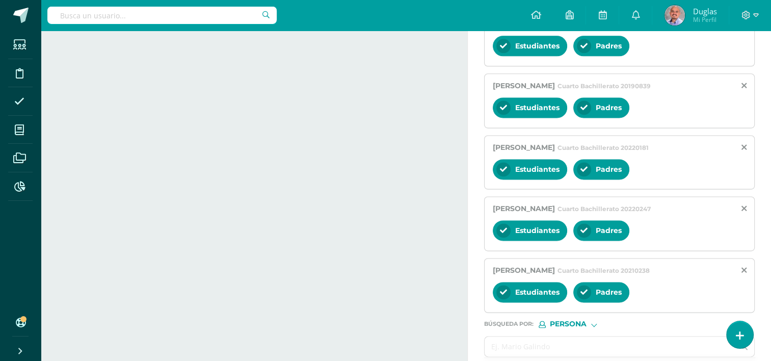
scroll to position [1395, 0]
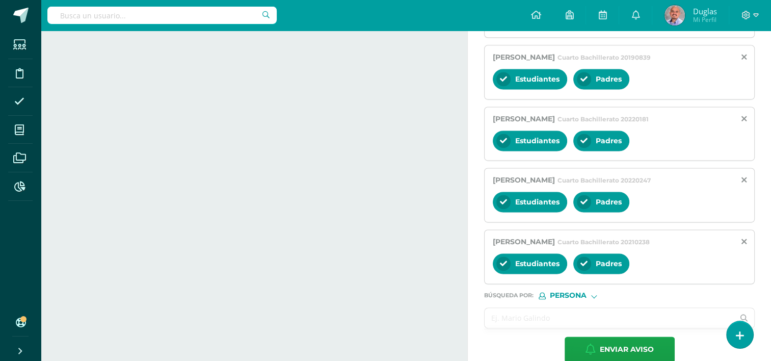
click at [540, 308] on input "text" at bounding box center [609, 318] width 249 height 20
click at [524, 308] on input "text" at bounding box center [609, 318] width 249 height 20
paste input "Román Gudiel, Daniela Sofía"
type input "Román Gudiel, Daniela Sofía"
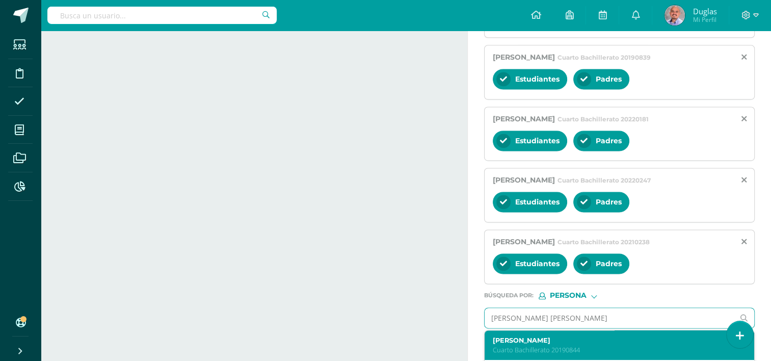
click at [526, 336] on label "Daniela Sofía Román Gudiel" at bounding box center [614, 340] width 243 height 8
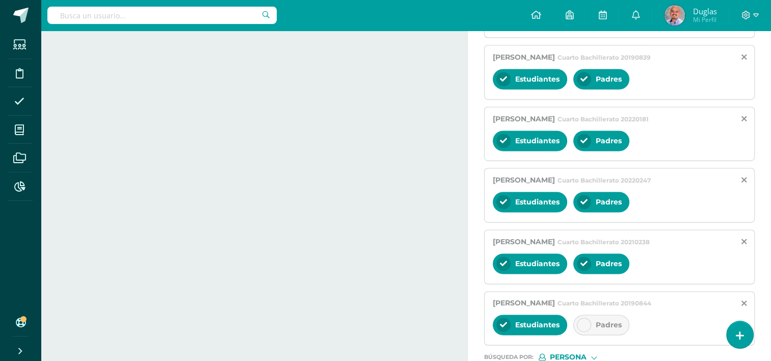
click at [586, 321] on icon at bounding box center [584, 324] width 7 height 7
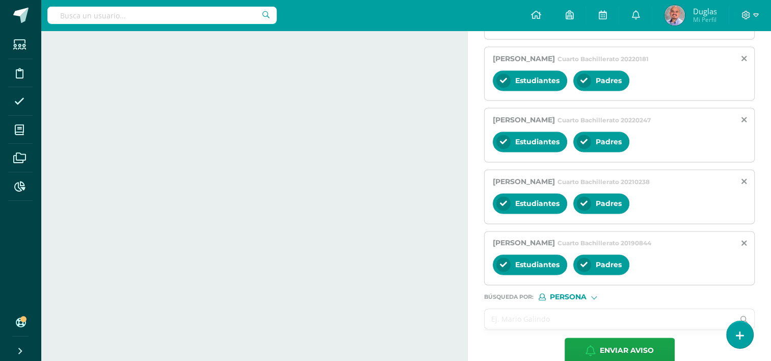
scroll to position [1456, 0]
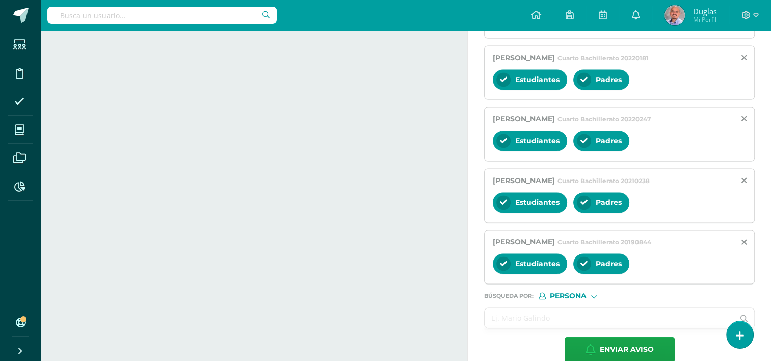
click at [551, 308] on input "text" at bounding box center [609, 318] width 249 height 20
click at [502, 308] on input "text" at bounding box center [609, 318] width 249 height 20
paste input "Sandoval Acevedo, Maria Teresa"
type input "Sandoval Acevedo, Maria Teresa"
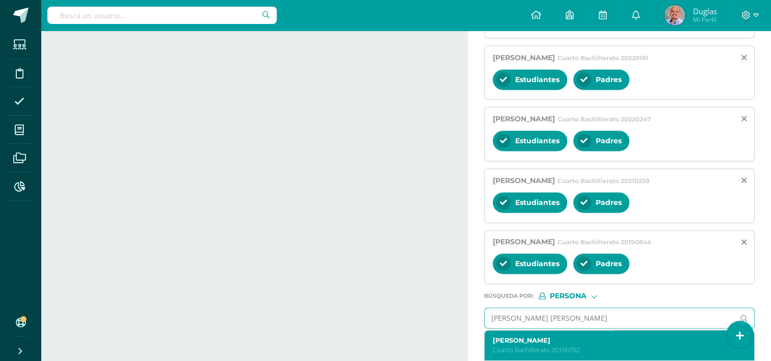
click at [551, 336] on label "Maria Teresa Sandoval Acevedo" at bounding box center [614, 340] width 243 height 8
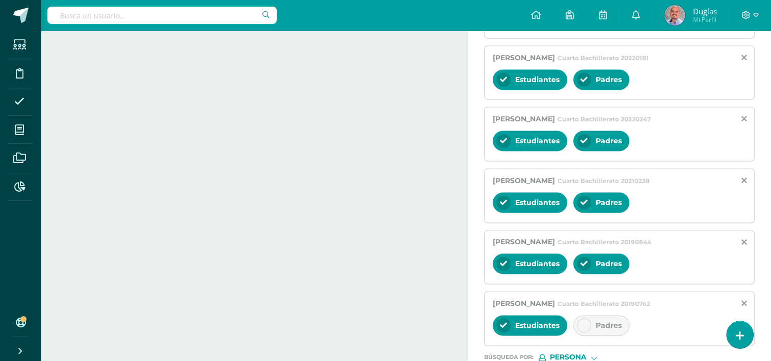
click at [581, 322] on icon at bounding box center [584, 325] width 7 height 7
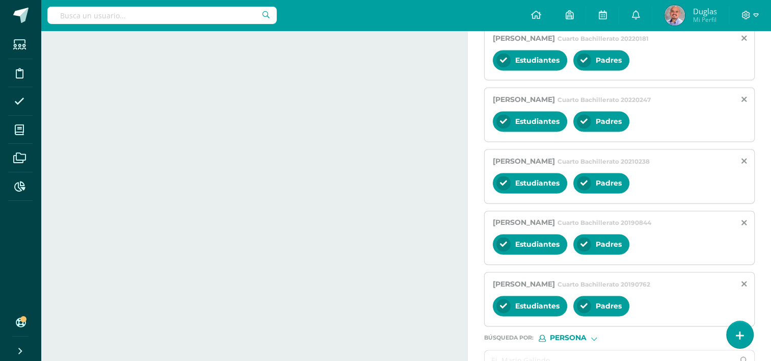
scroll to position [1517, 0]
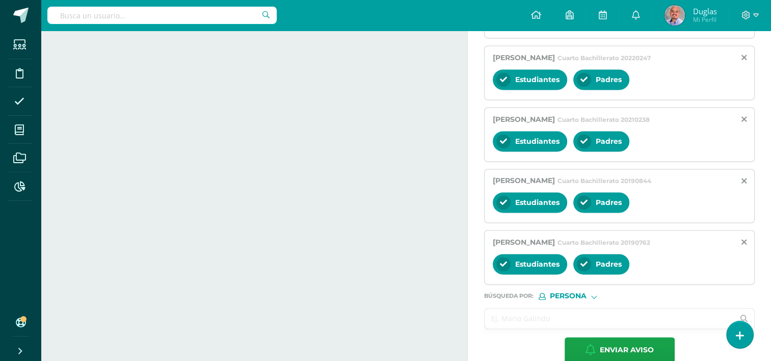
click at [539, 308] on input "text" at bounding box center [609, 318] width 249 height 20
paste input "Santos Simón, Fernando André"
type input "Santos Simón, Fernando André"
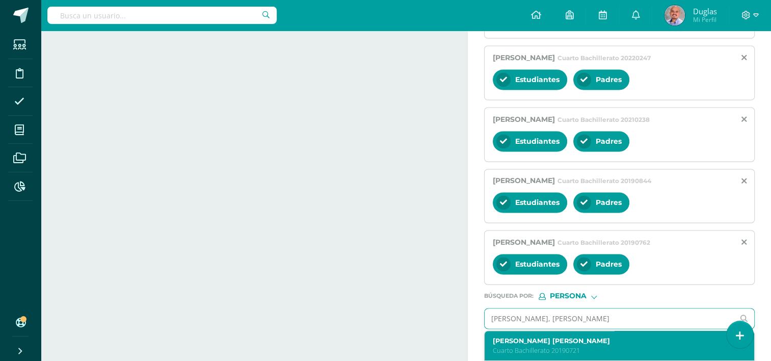
click at [529, 337] on label "Fernando André Santos Simón" at bounding box center [614, 341] width 243 height 8
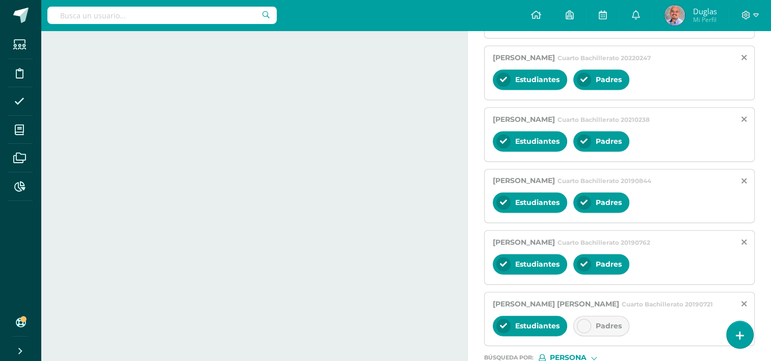
click at [591, 316] on div "Padres" at bounding box center [601, 326] width 56 height 20
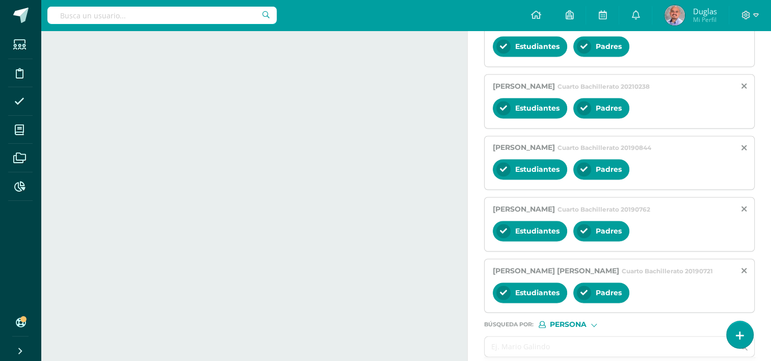
scroll to position [1578, 0]
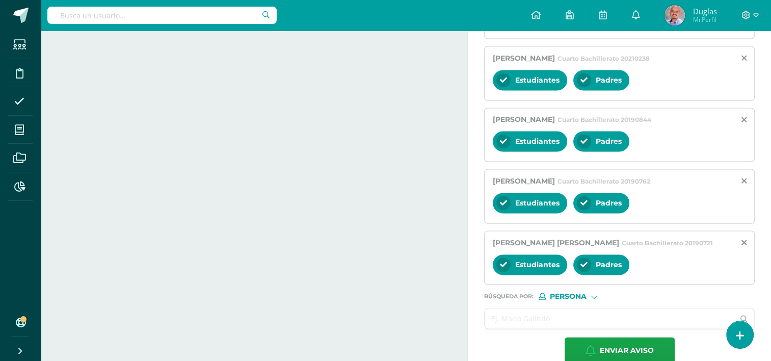
click at [526, 308] on input "text" at bounding box center [609, 318] width 249 height 20
click at [502, 308] on input "text" at bounding box center [609, 318] width 249 height 20
paste input "Trujillo Aguilar, María Inés"
type input "Trujillo Aguilar, María Inés"
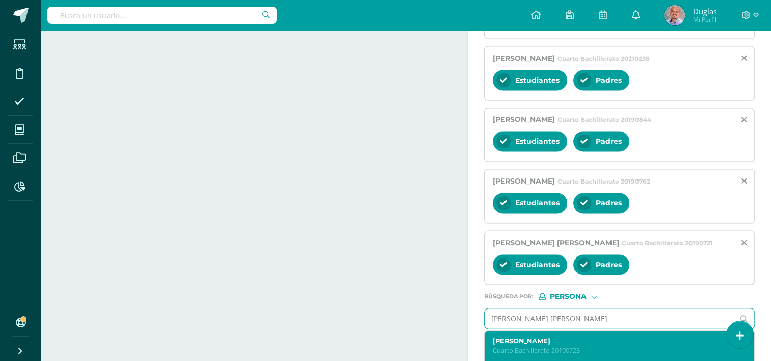
click at [537, 337] on div "María Inés Trujillo Aguilar Cuarto Bachillerato 20190723" at bounding box center [614, 346] width 243 height 18
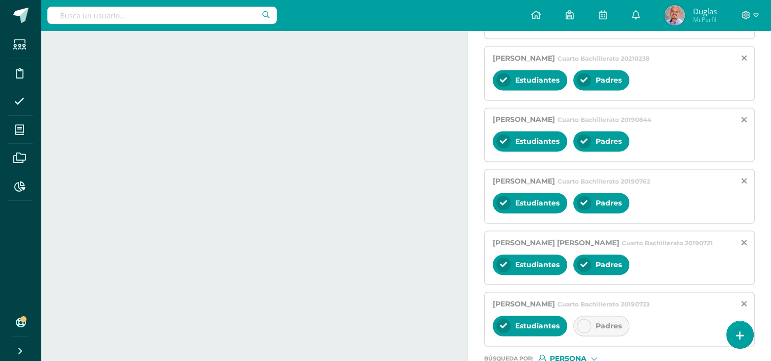
click at [582, 322] on icon at bounding box center [584, 325] width 7 height 7
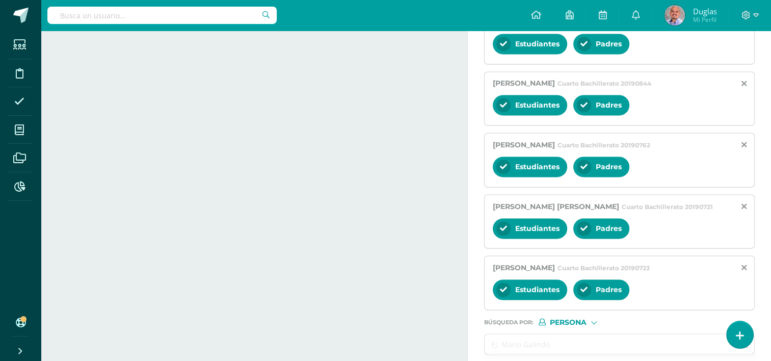
scroll to position [1639, 0]
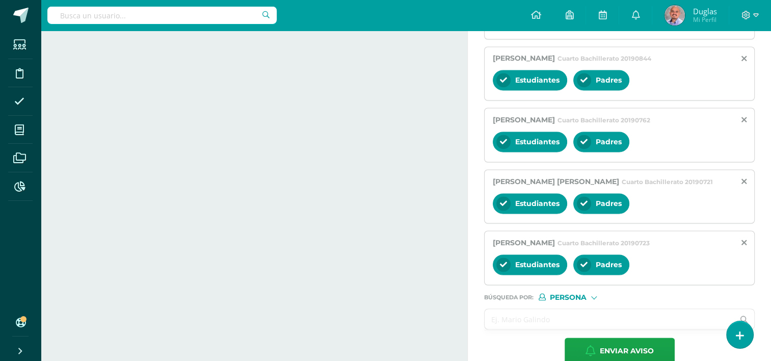
click at [522, 309] on input "text" at bounding box center [609, 319] width 249 height 20
paste input "Zavala Par, Jasmin Ximena"
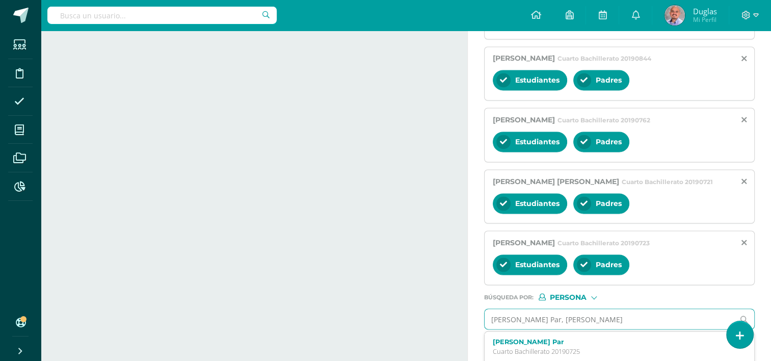
scroll to position [1682, 0]
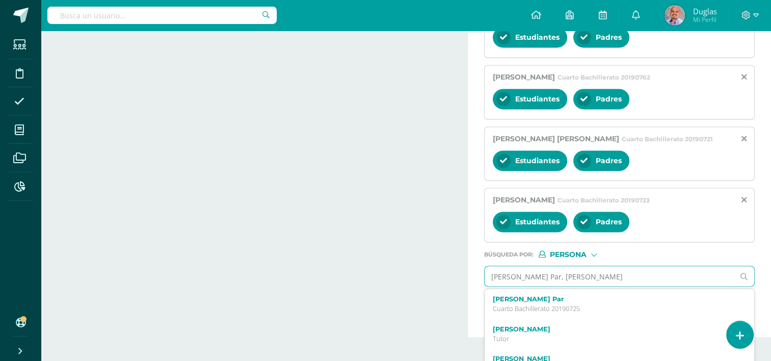
type input "Zavala Par, Jasmin Ximen"
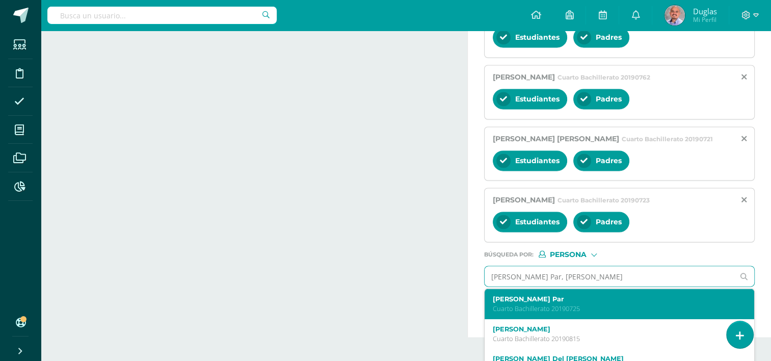
click at [568, 304] on p "Cuarto Bachillerato 20190725" at bounding box center [614, 308] width 243 height 9
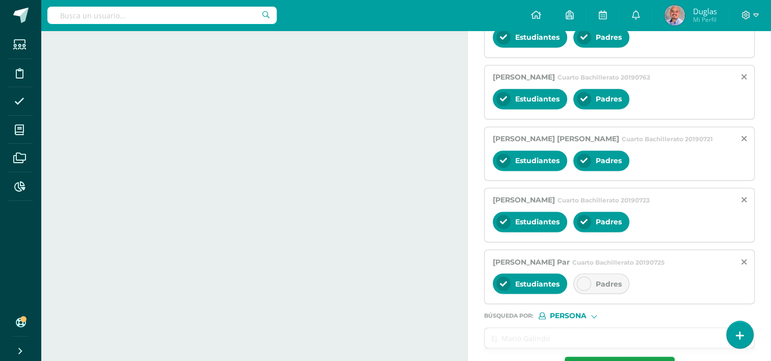
click at [585, 280] on icon at bounding box center [584, 283] width 7 height 7
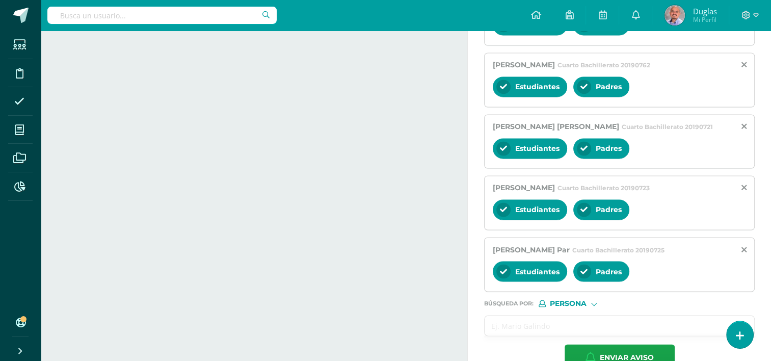
scroll to position [1700, 0]
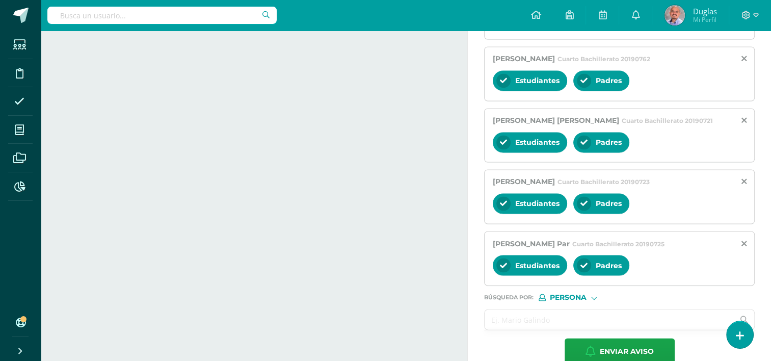
click at [528, 309] on input "text" at bounding box center [609, 319] width 249 height 20
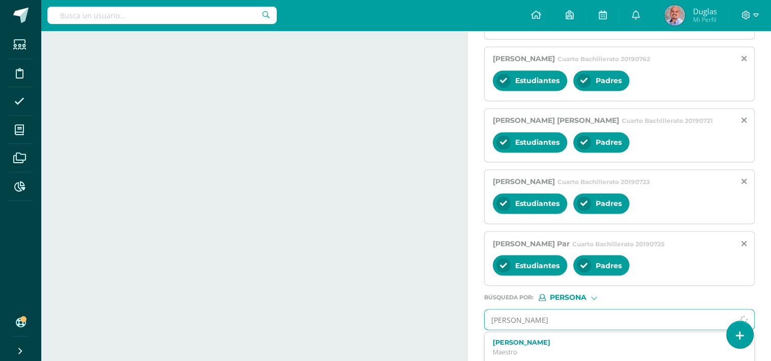
type input "cesar villa"
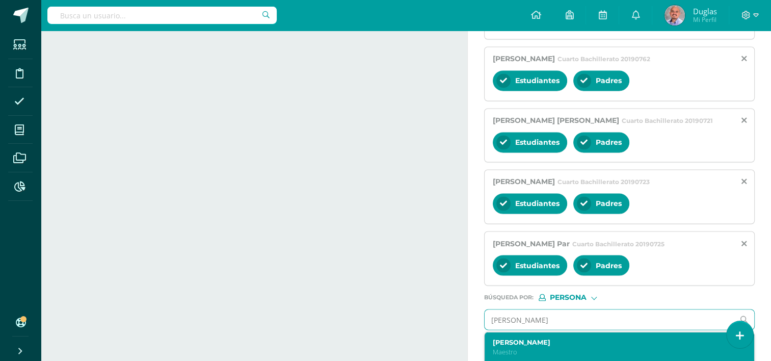
click at [535, 338] on label "Cesar Villatoro" at bounding box center [614, 342] width 243 height 8
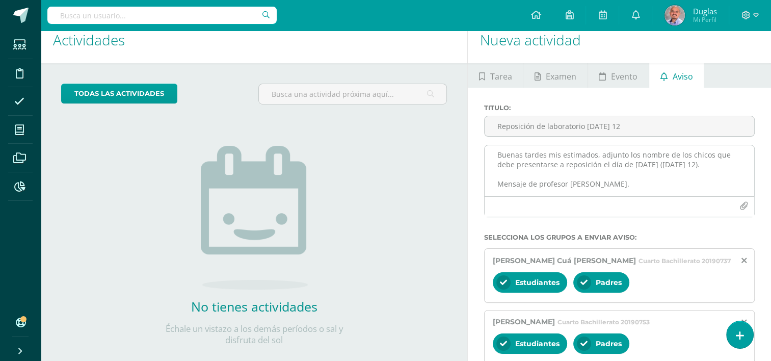
scroll to position [0, 0]
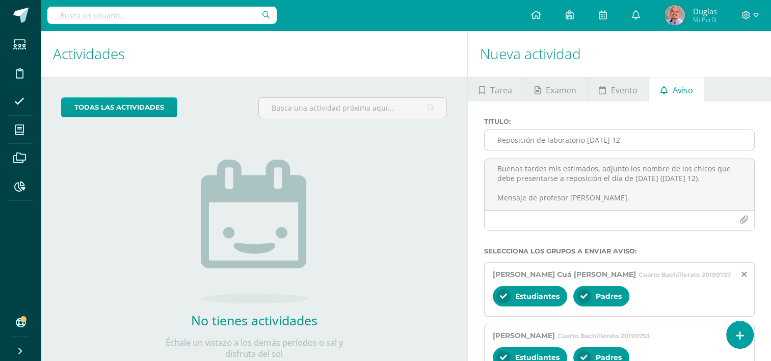
click at [585, 142] on input "Reposición de laboratorio martes 12" at bounding box center [620, 140] width 270 height 20
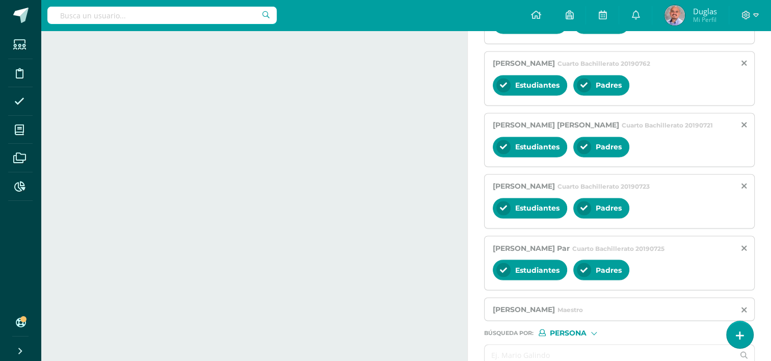
scroll to position [1732, 0]
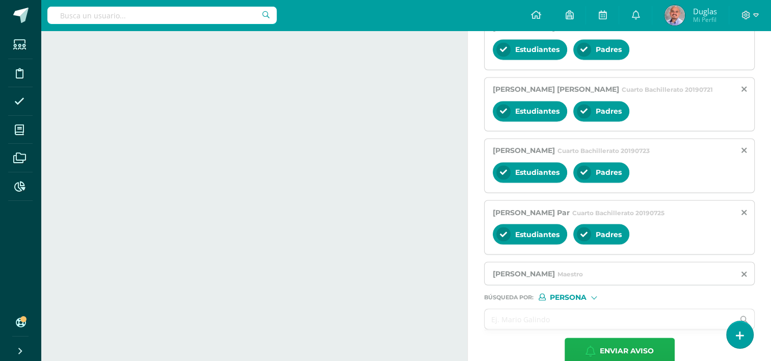
type input "Reposición de laboratorio de robótica - martes 12"
click at [619, 338] on span "Enviar aviso" at bounding box center [627, 350] width 54 height 25
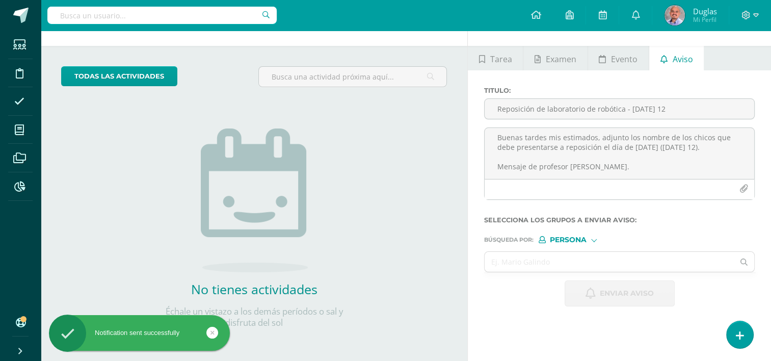
scroll to position [31, 0]
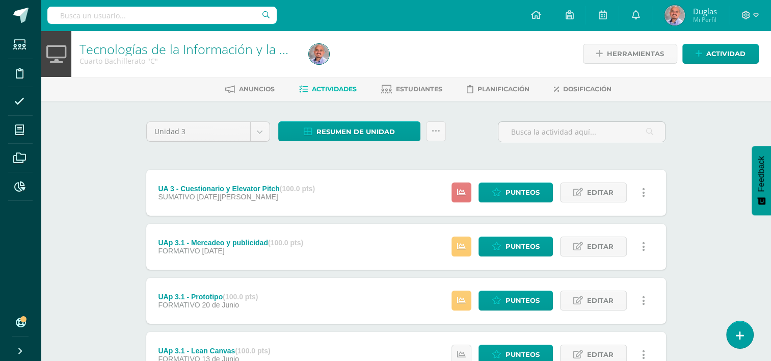
click at [462, 190] on icon at bounding box center [461, 192] width 9 height 9
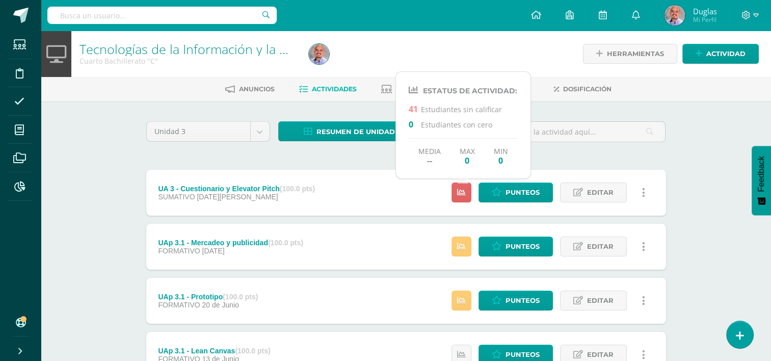
click at [680, 164] on div "Unidad 3 Unidad 1 Unidad 2 Unidad 3 Unidad 4 Resumen de unidad Descargar como H…" at bounding box center [406, 273] width 561 height 345
